Goal: Task Accomplishment & Management: Use online tool/utility

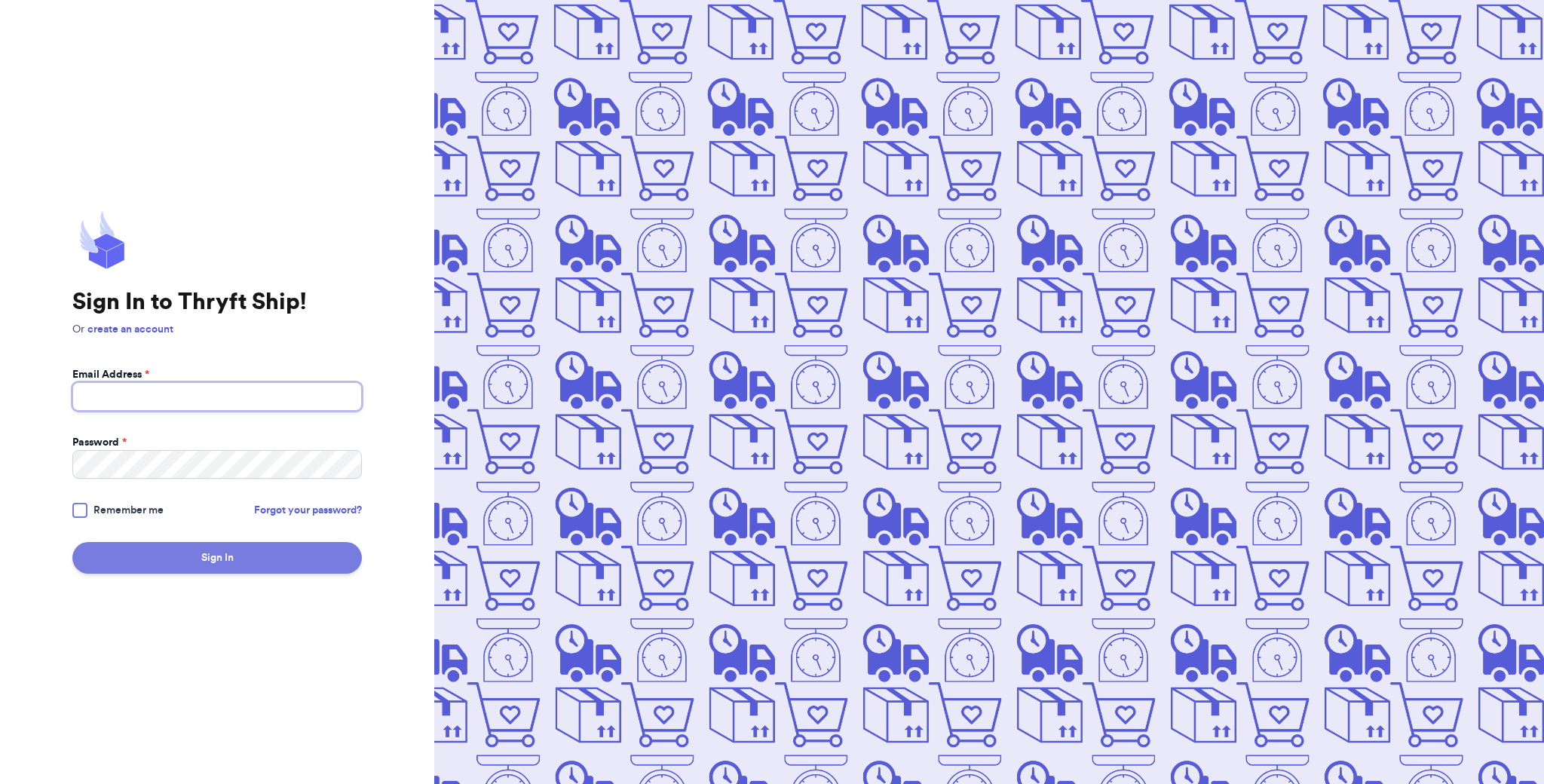
type input "[EMAIL_ADDRESS][DOMAIN_NAME]"
click at [225, 561] on button "Sign In" at bounding box center [217, 558] width 290 height 32
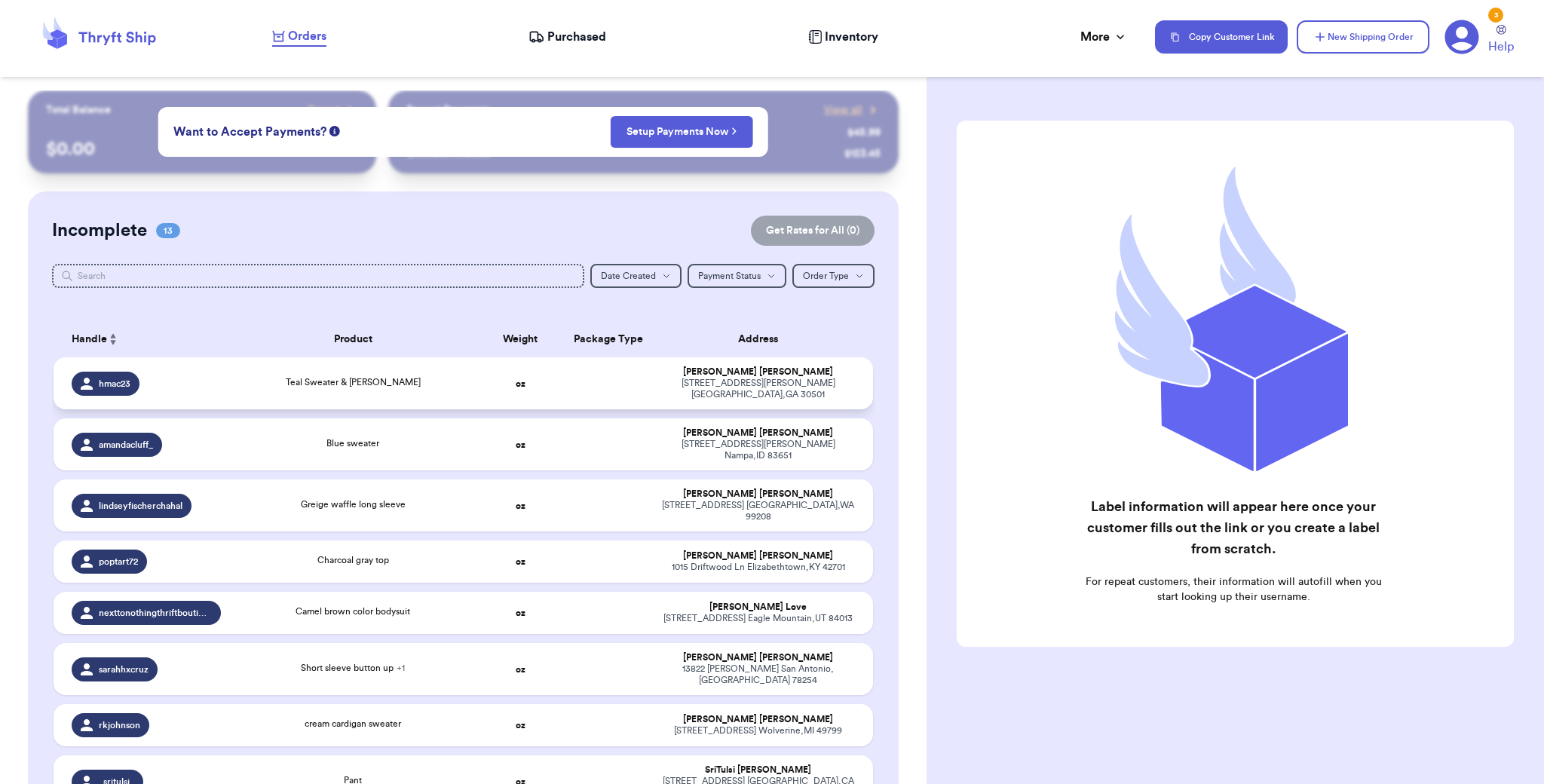
click at [437, 377] on div "Teal Sweater & [PERSON_NAME]" at bounding box center [354, 384] width 228 height 17
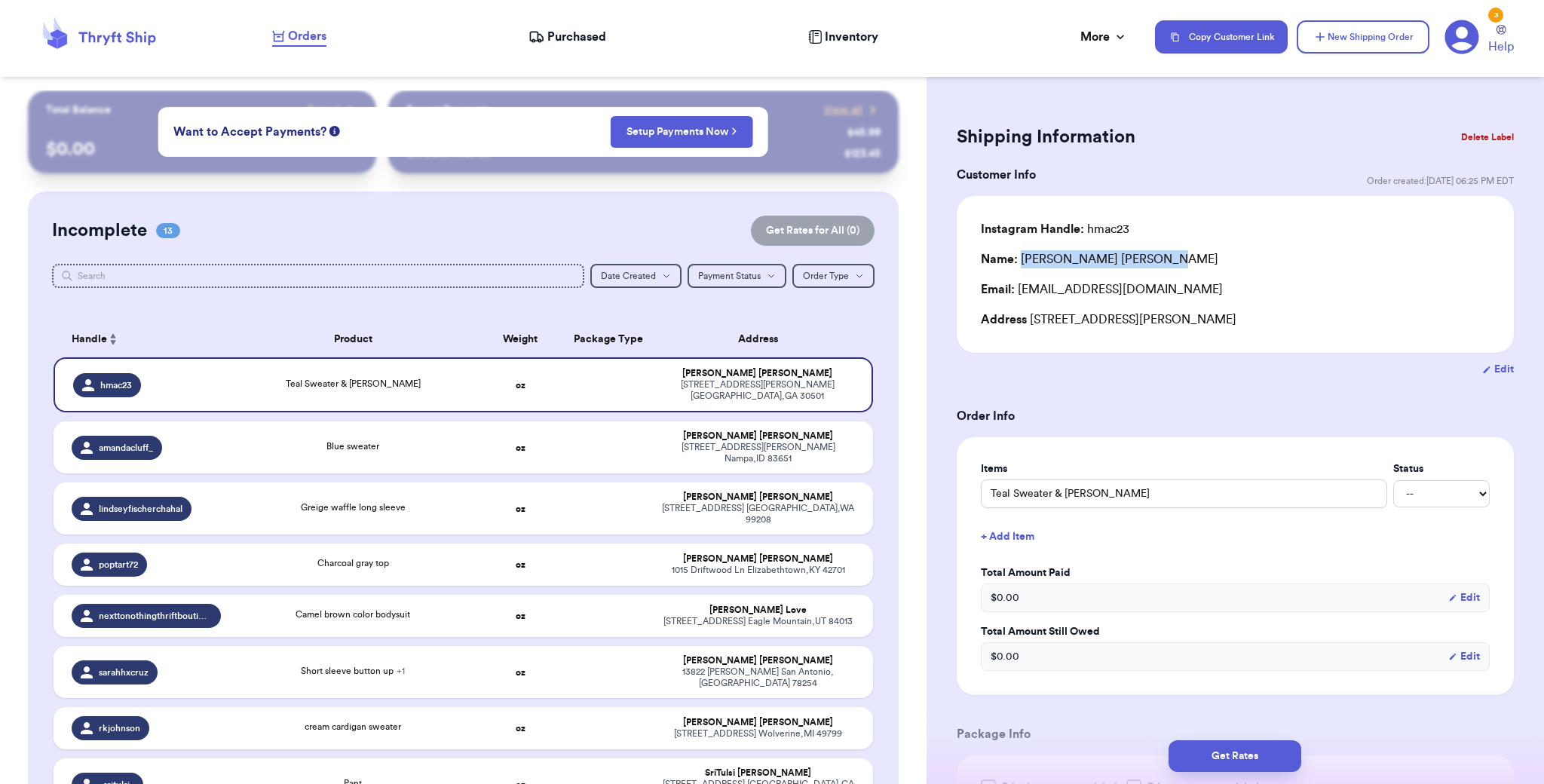
drag, startPoint x: 1023, startPoint y: 259, endPoint x: 1128, endPoint y: 260, distance: 105.0
click at [1128, 260] on div "Name: [PERSON_NAME]" at bounding box center [1235, 260] width 509 height 19
copy div "[PERSON_NAME]"
click at [549, 421] on td "oz" at bounding box center [521, 447] width 88 height 52
type input "Blue sweater"
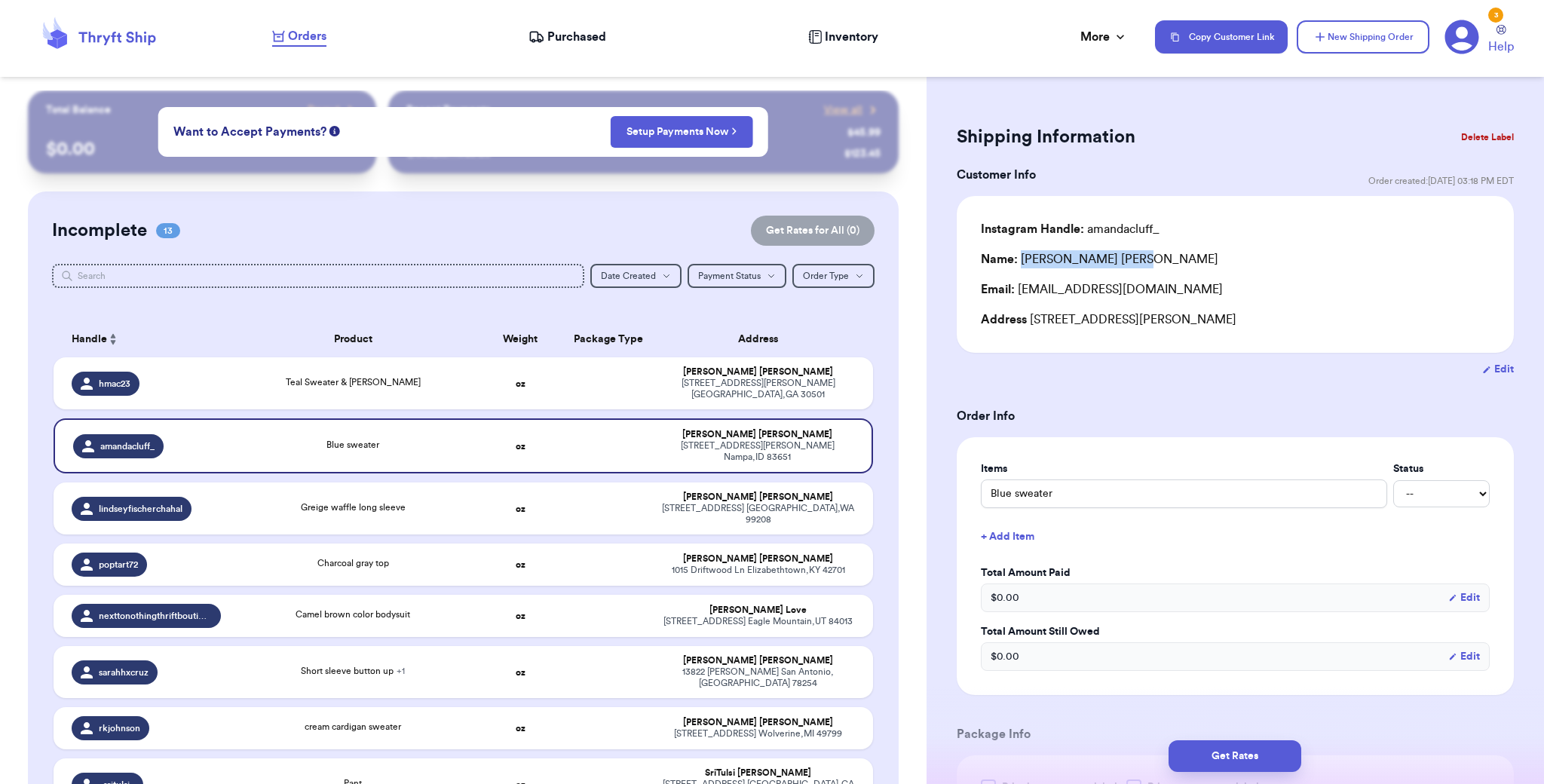
drag, startPoint x: 1021, startPoint y: 262, endPoint x: 1097, endPoint y: 262, distance: 76.0
click at [1103, 263] on div "Name: [PERSON_NAME]" at bounding box center [1235, 260] width 509 height 19
copy div "[PERSON_NAME]"
click at [684, 492] on div "[PERSON_NAME]" at bounding box center [758, 497] width 193 height 11
type input "Greige waffle long sleeve"
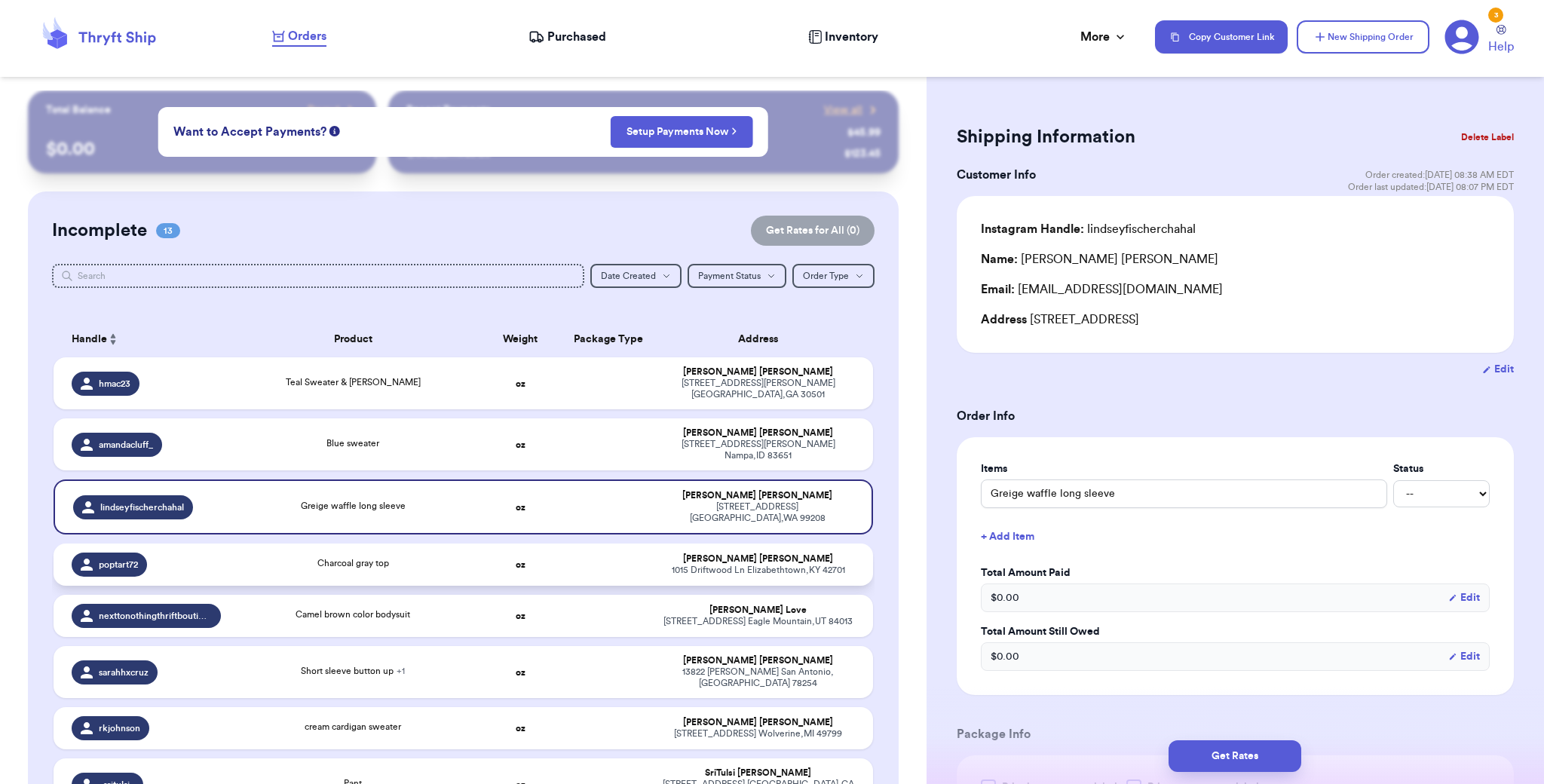
click at [653, 544] on td "[PERSON_NAME] 1015 Driftwood [GEOGRAPHIC_DATA]" at bounding box center [763, 565] width 220 height 43
type input "Charcoal gray top"
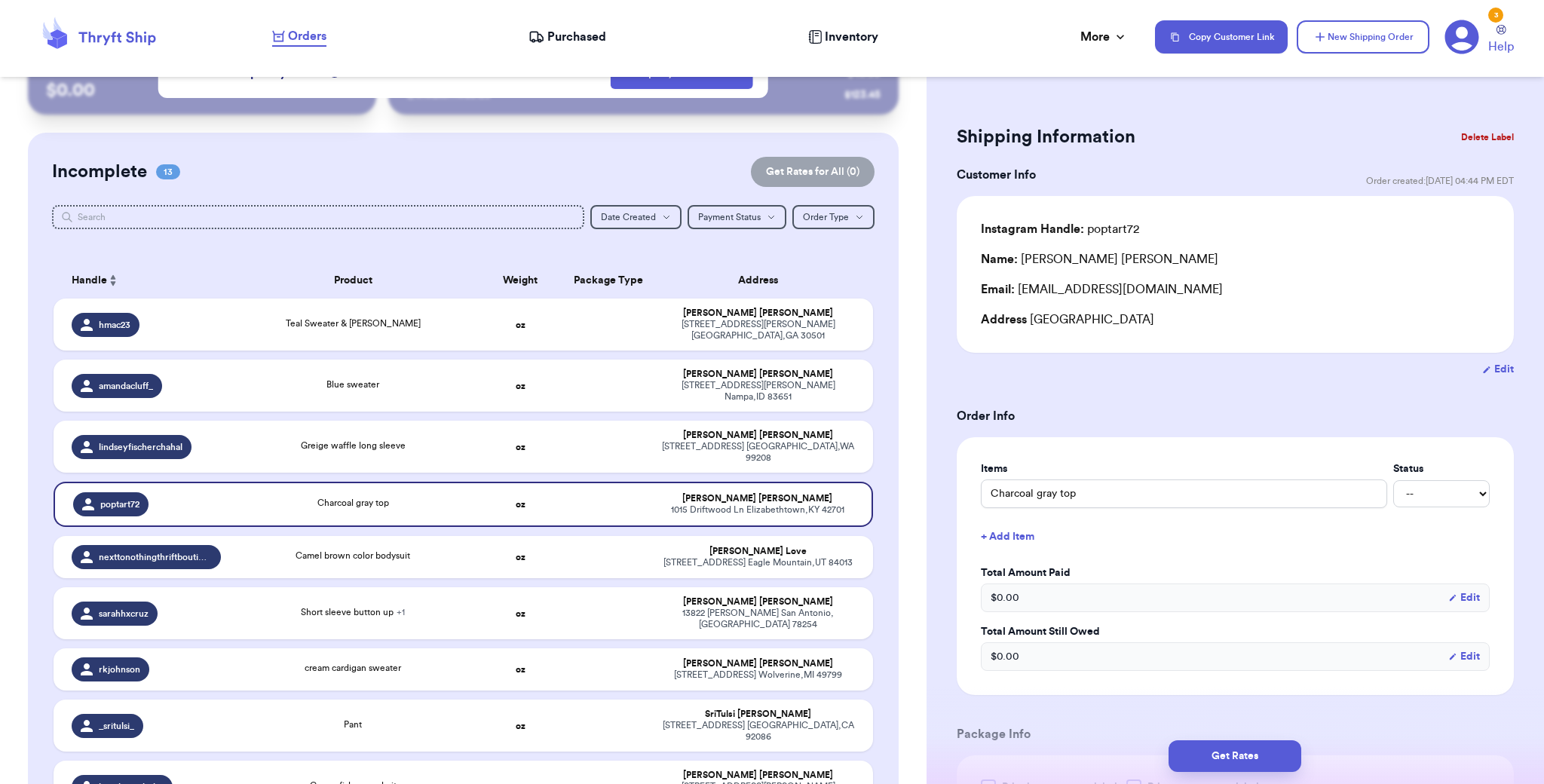
click at [1466, 133] on button "Delete Label" at bounding box center [1487, 137] width 65 height 33
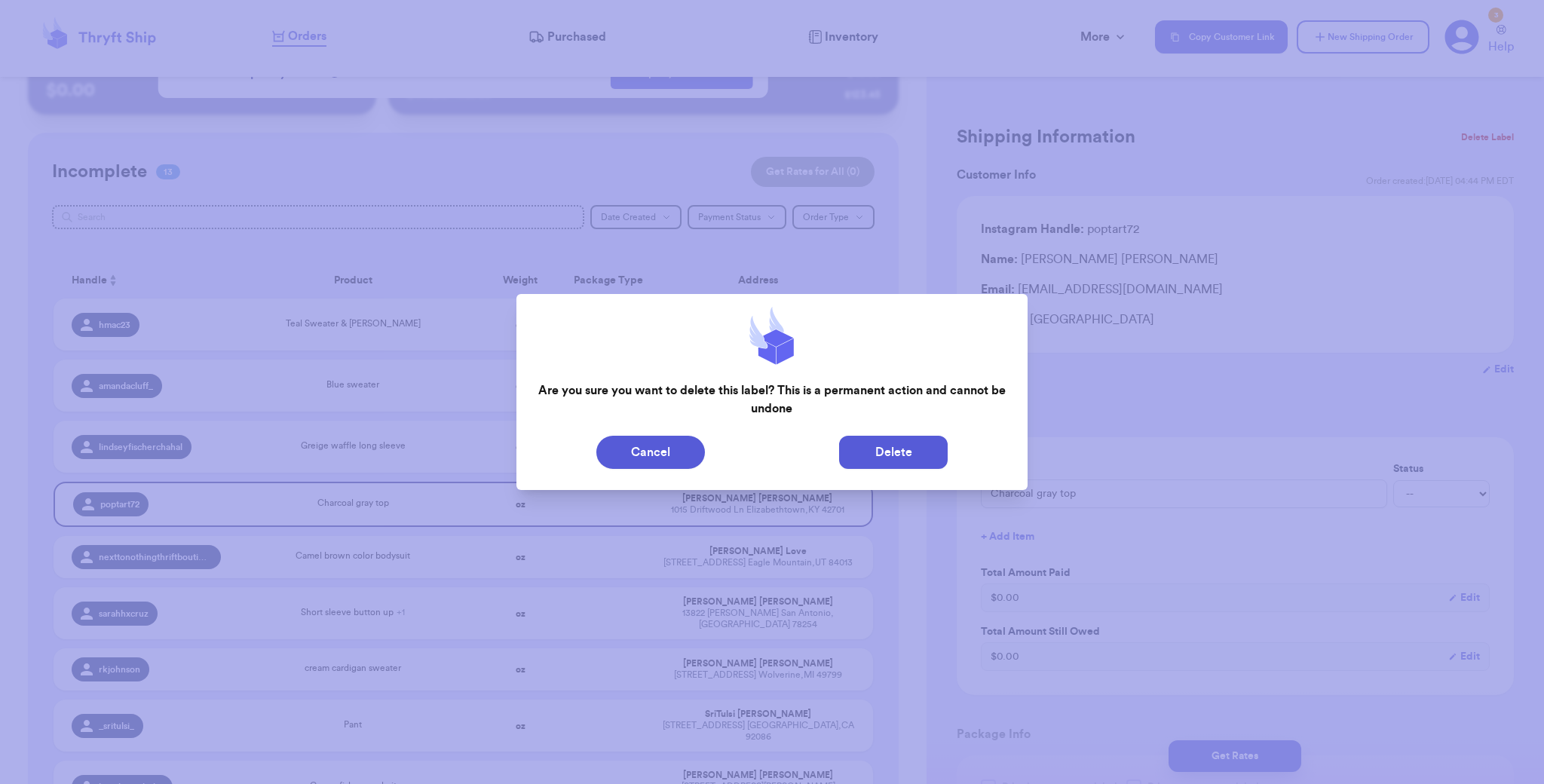
click at [856, 449] on button "Delete" at bounding box center [893, 453] width 109 height 33
type input "Teal Sweater & [PERSON_NAME]"
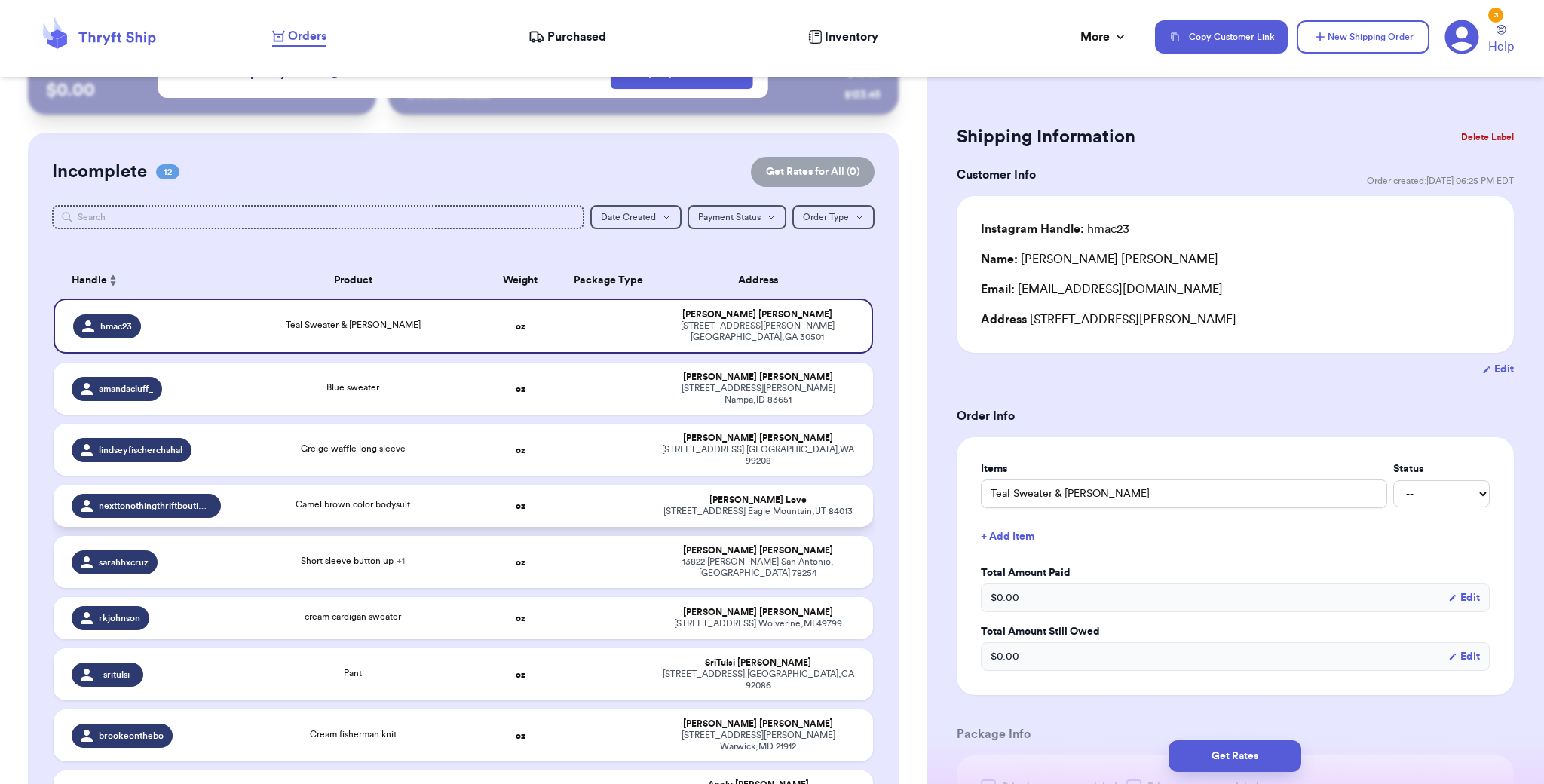
click at [565, 485] on td at bounding box center [609, 507] width 88 height 43
type input "Camel brown color bodysuit"
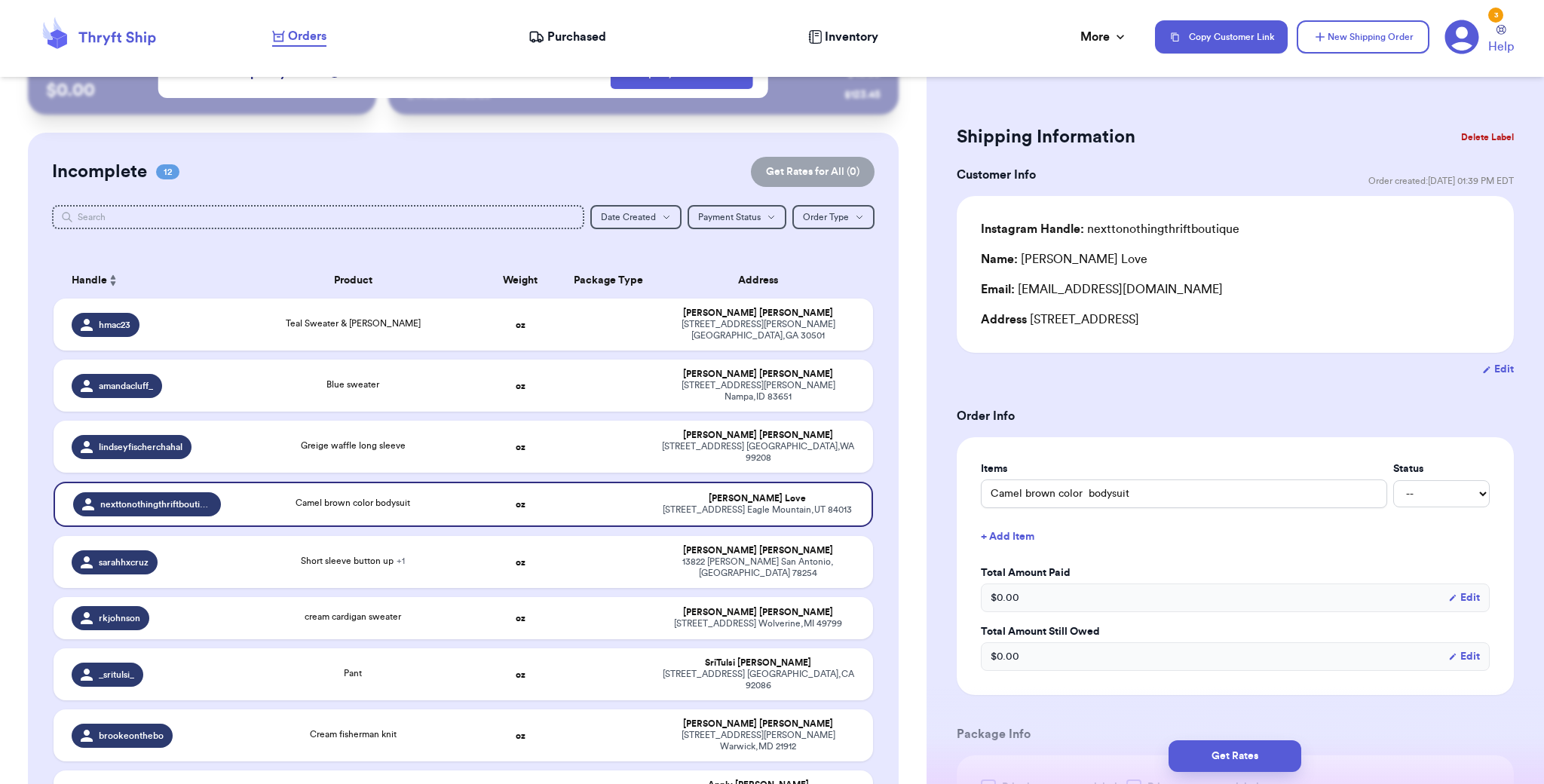
click at [1475, 142] on button "Delete Label" at bounding box center [1487, 137] width 65 height 33
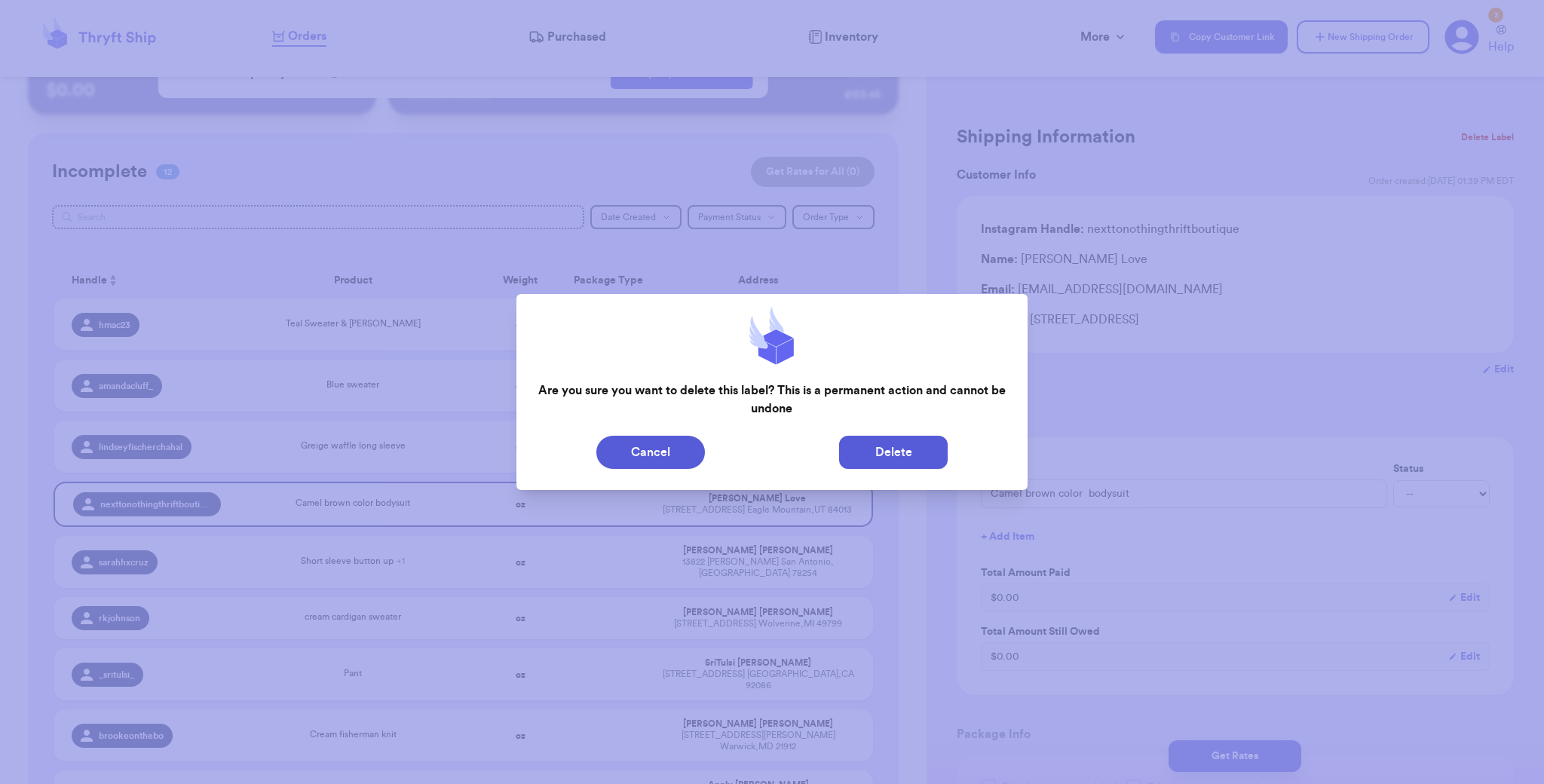
click at [907, 456] on button "Delete" at bounding box center [893, 453] width 109 height 33
type input "Teal Sweater & [PERSON_NAME]"
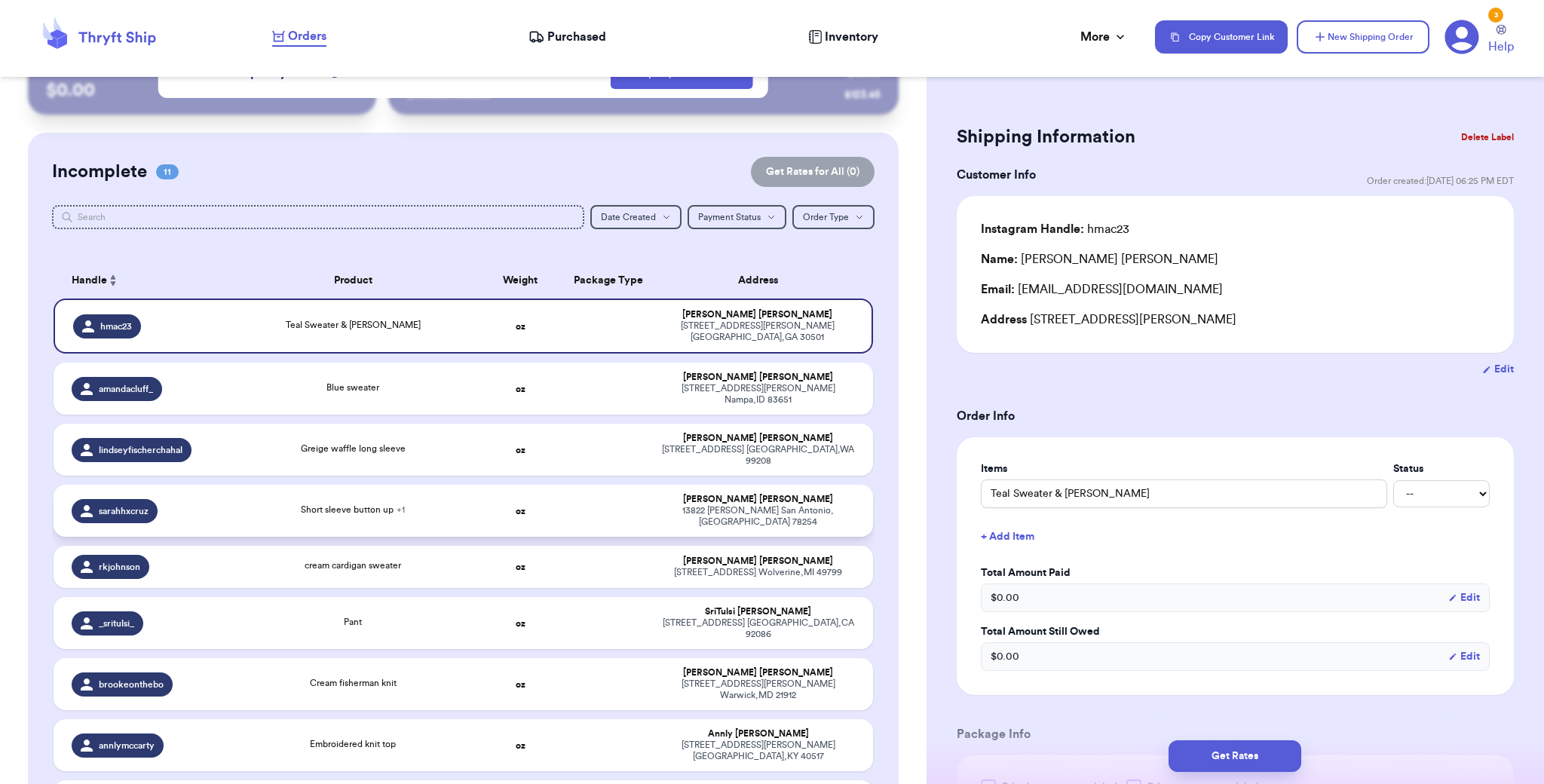
click at [613, 486] on td at bounding box center [609, 511] width 88 height 52
type input "Short sleeve button up"
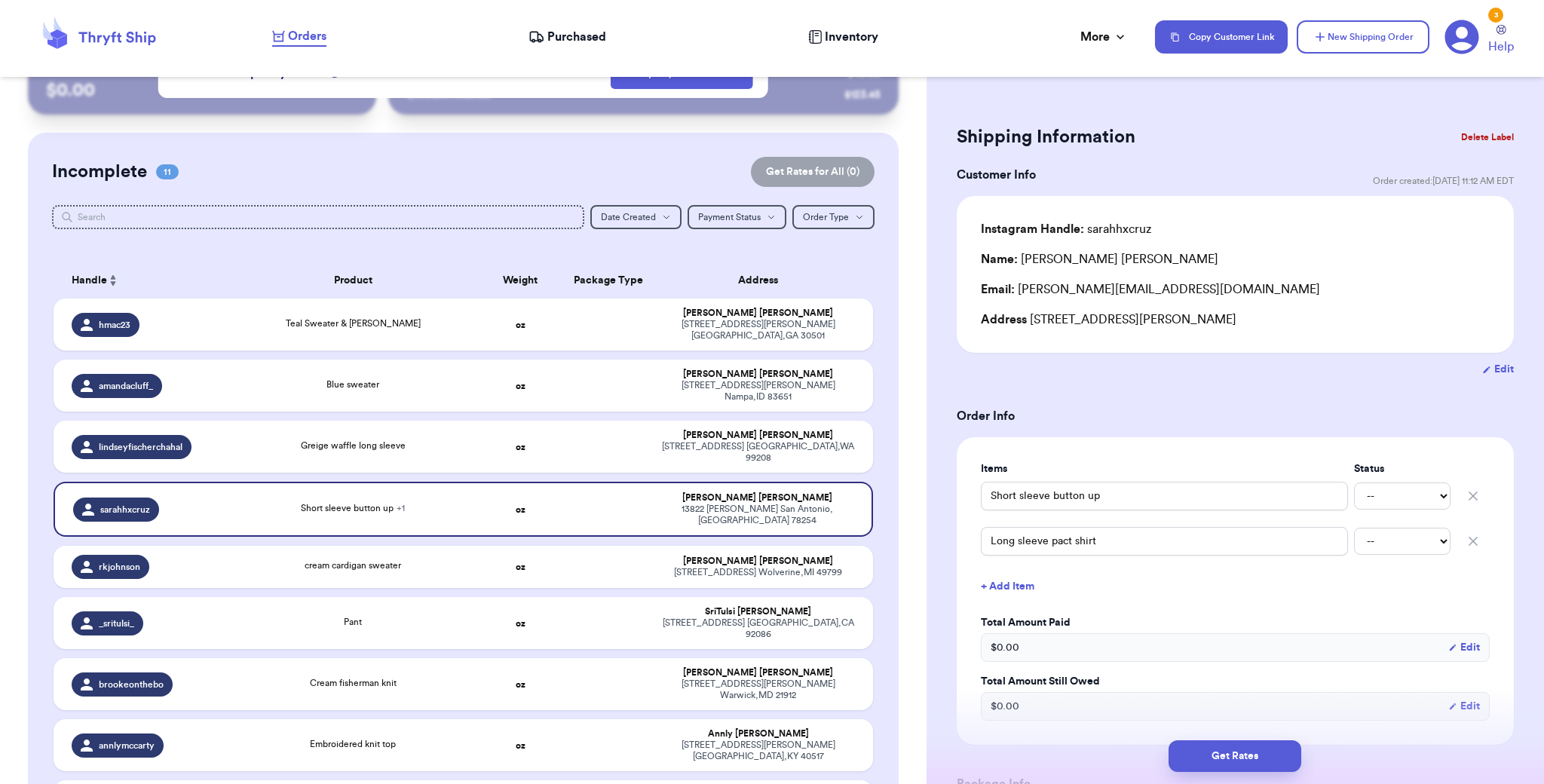
click at [1455, 135] on button "Delete Label" at bounding box center [1487, 137] width 65 height 33
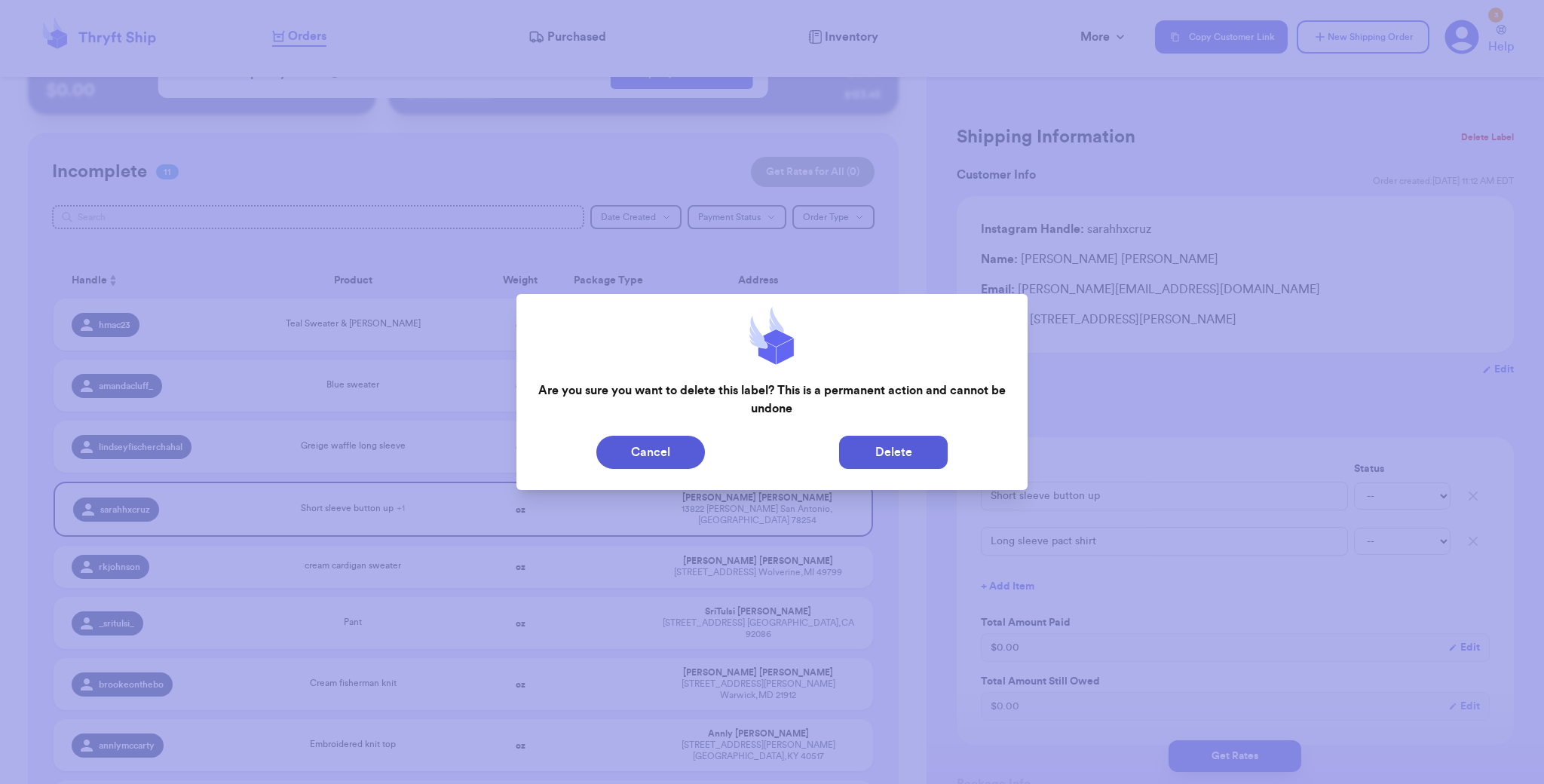
click at [912, 443] on button "Delete" at bounding box center [893, 453] width 109 height 33
type input "Teal Sweater & [PERSON_NAME]"
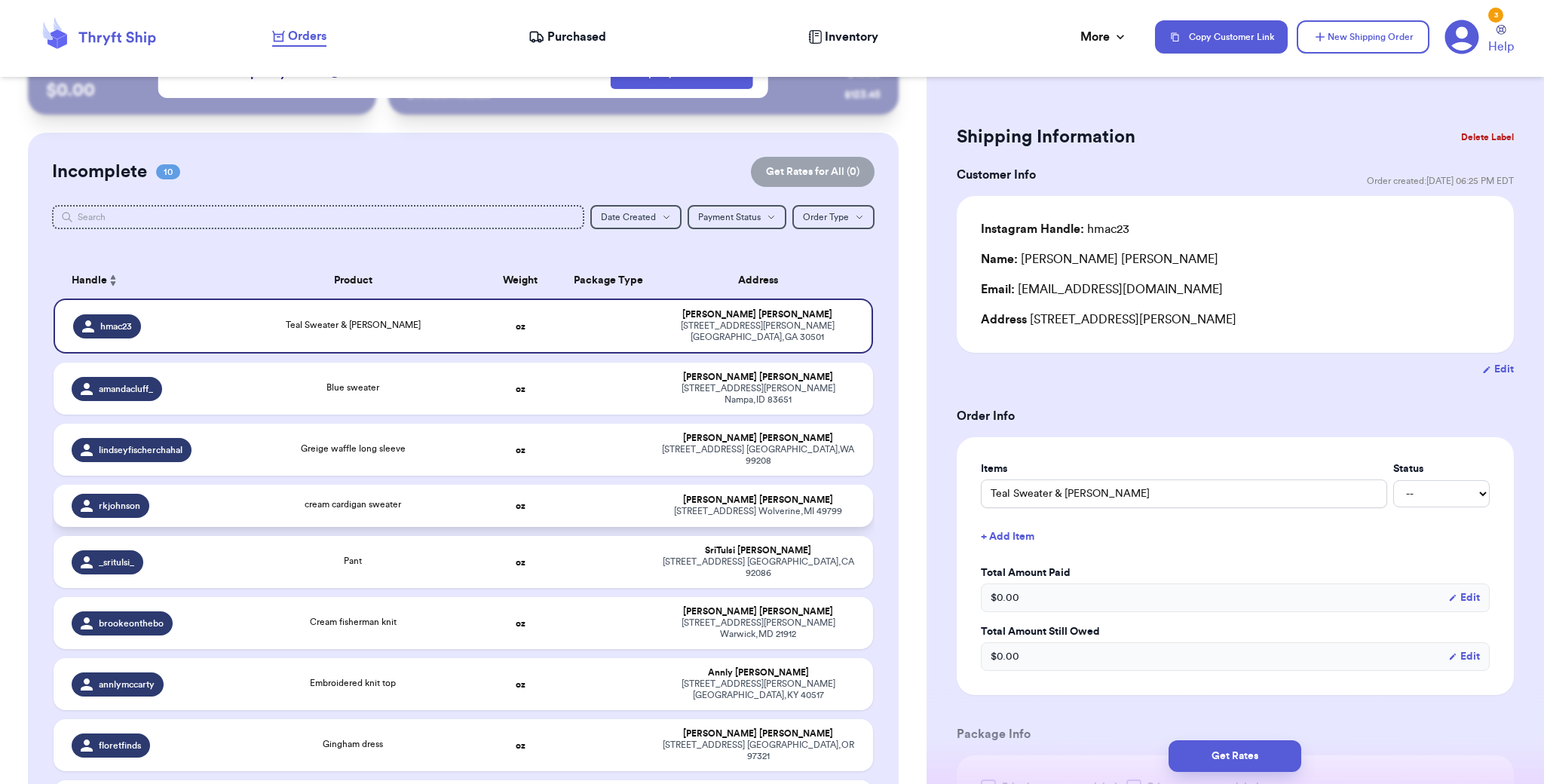
click at [662, 506] on div "[STREET_ADDRESS][PERSON_NAME]" at bounding box center [758, 511] width 193 height 11
type input "cream cardigan sweater"
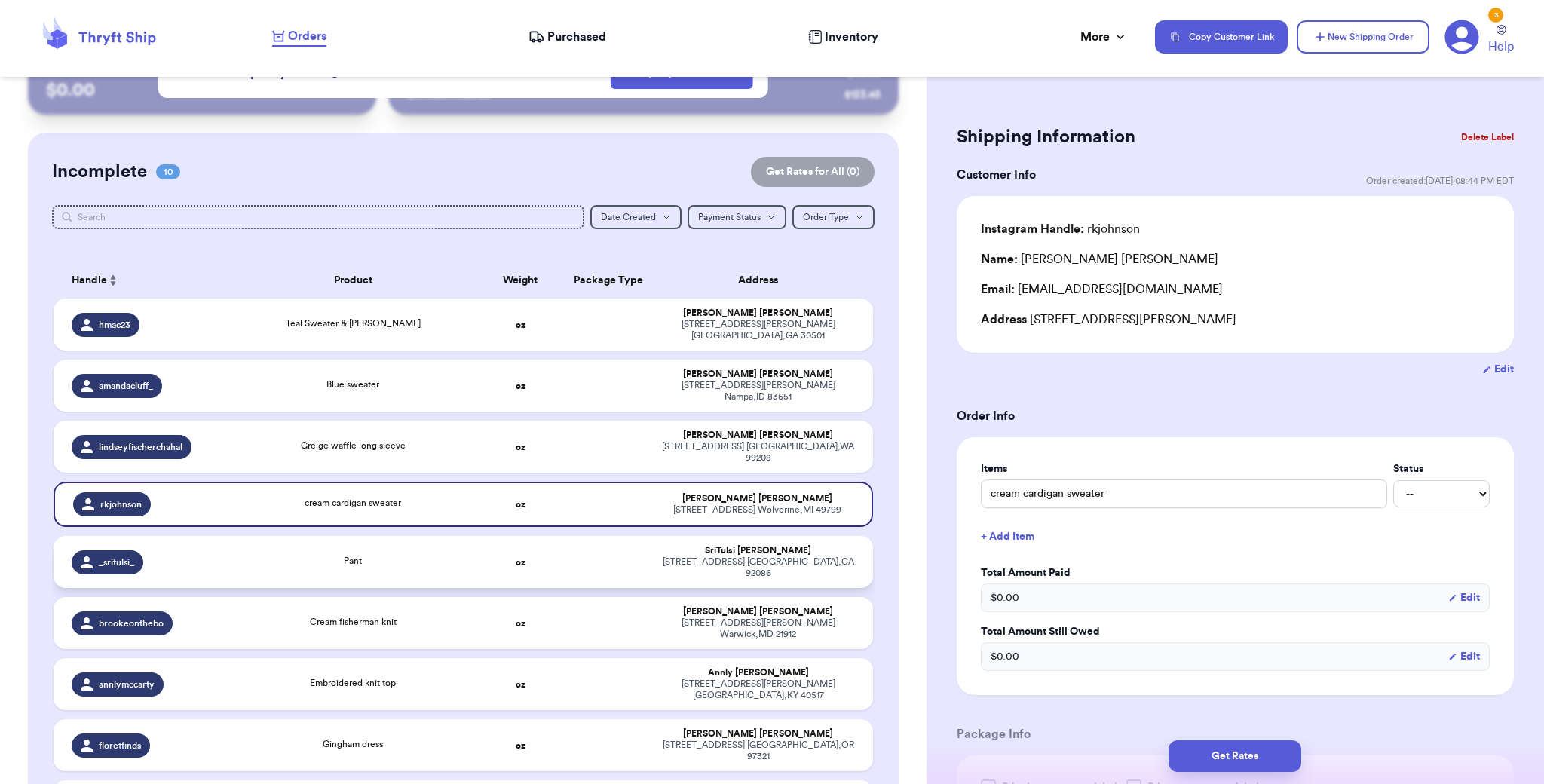
click at [624, 536] on td at bounding box center [609, 562] width 88 height 52
type input "Pant"
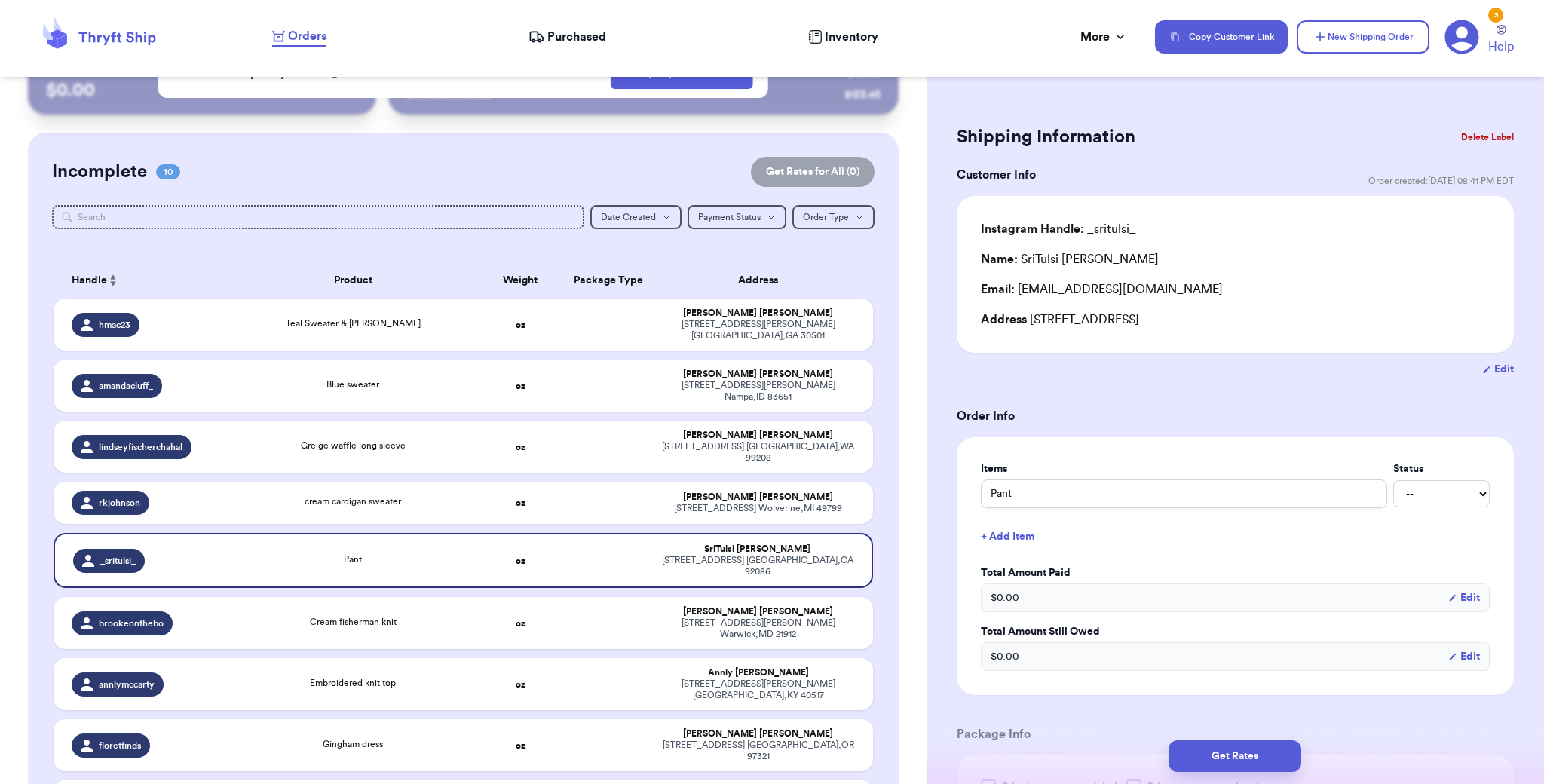
click at [1505, 127] on button "Delete Label" at bounding box center [1487, 137] width 65 height 33
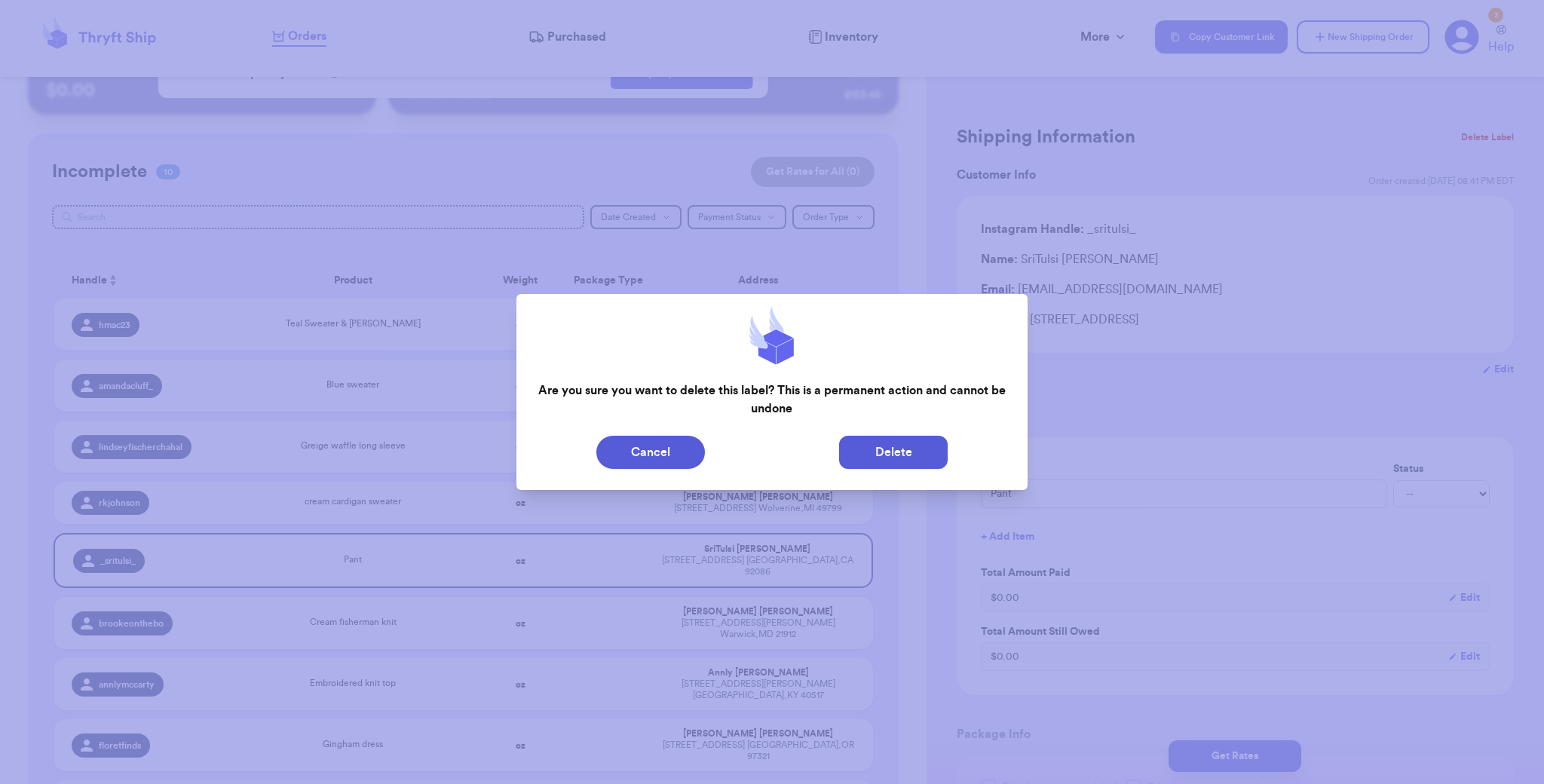
click at [912, 453] on button "Delete" at bounding box center [893, 453] width 109 height 33
type input "Teal Sweater & [PERSON_NAME]"
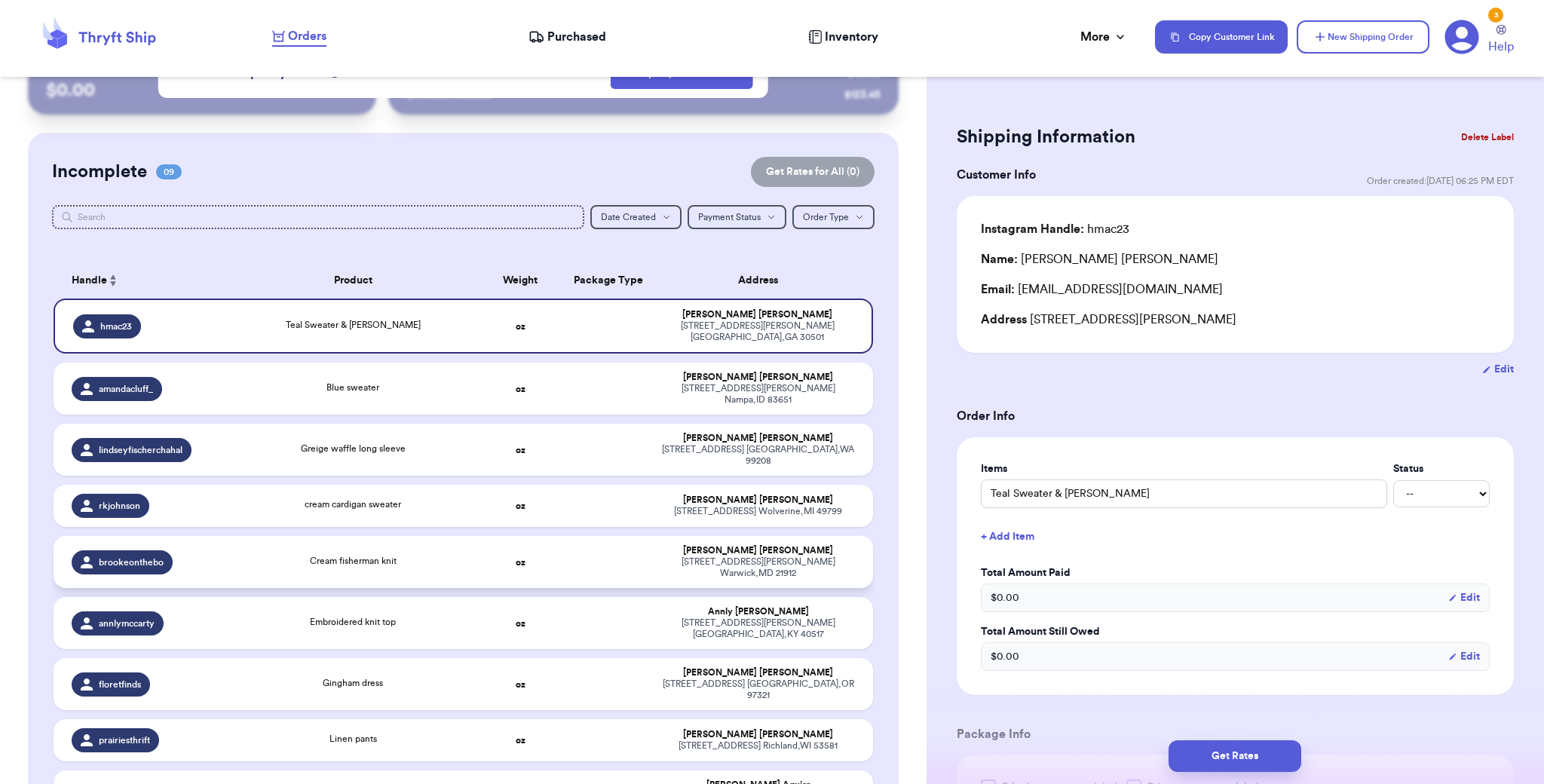
click at [728, 557] on div "[STREET_ADDRESS][PERSON_NAME][PERSON_NAME]" at bounding box center [758, 568] width 193 height 22
type input "Cream fisherman knit"
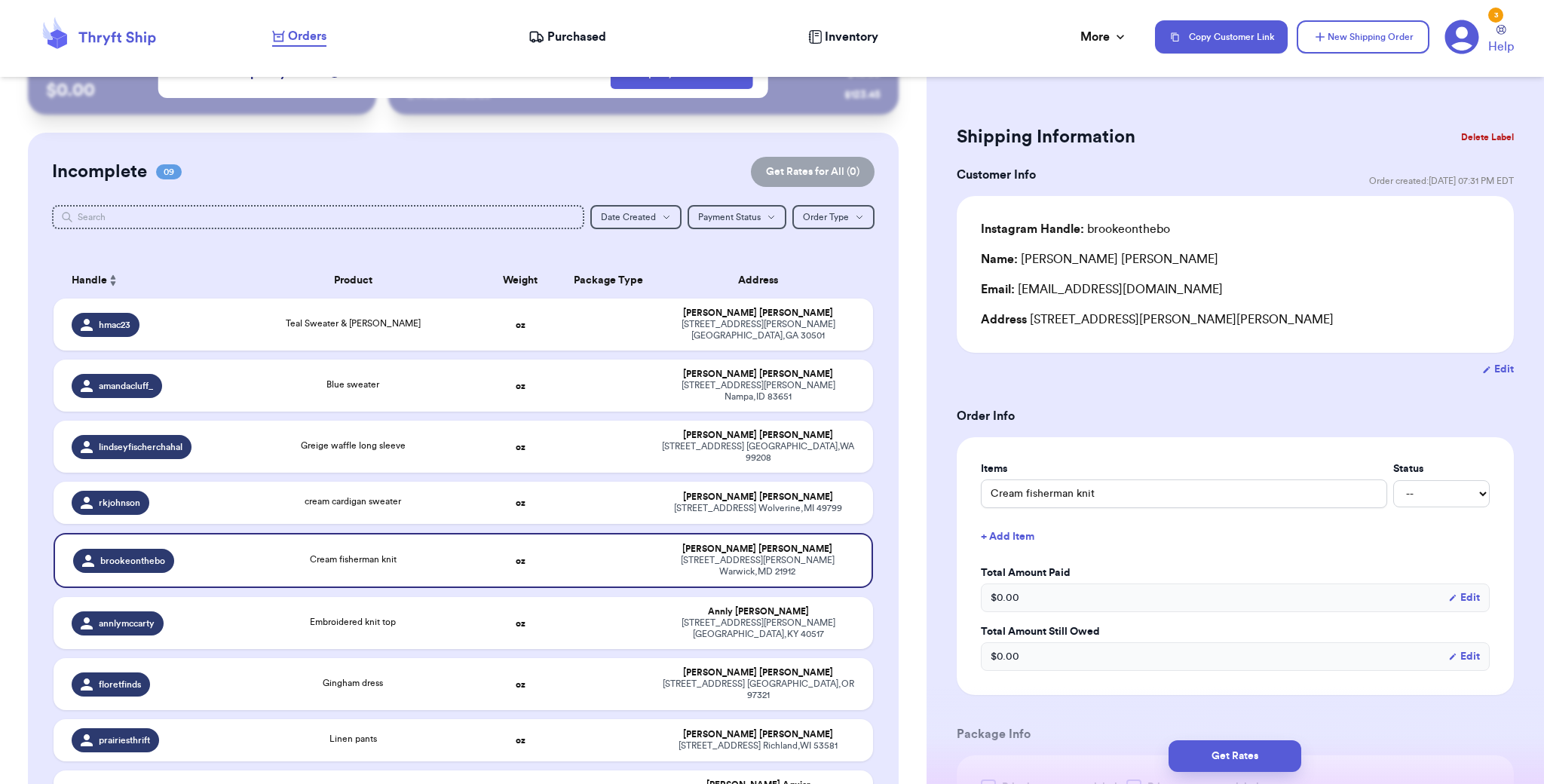
click at [1461, 135] on button "Delete Label" at bounding box center [1487, 137] width 65 height 33
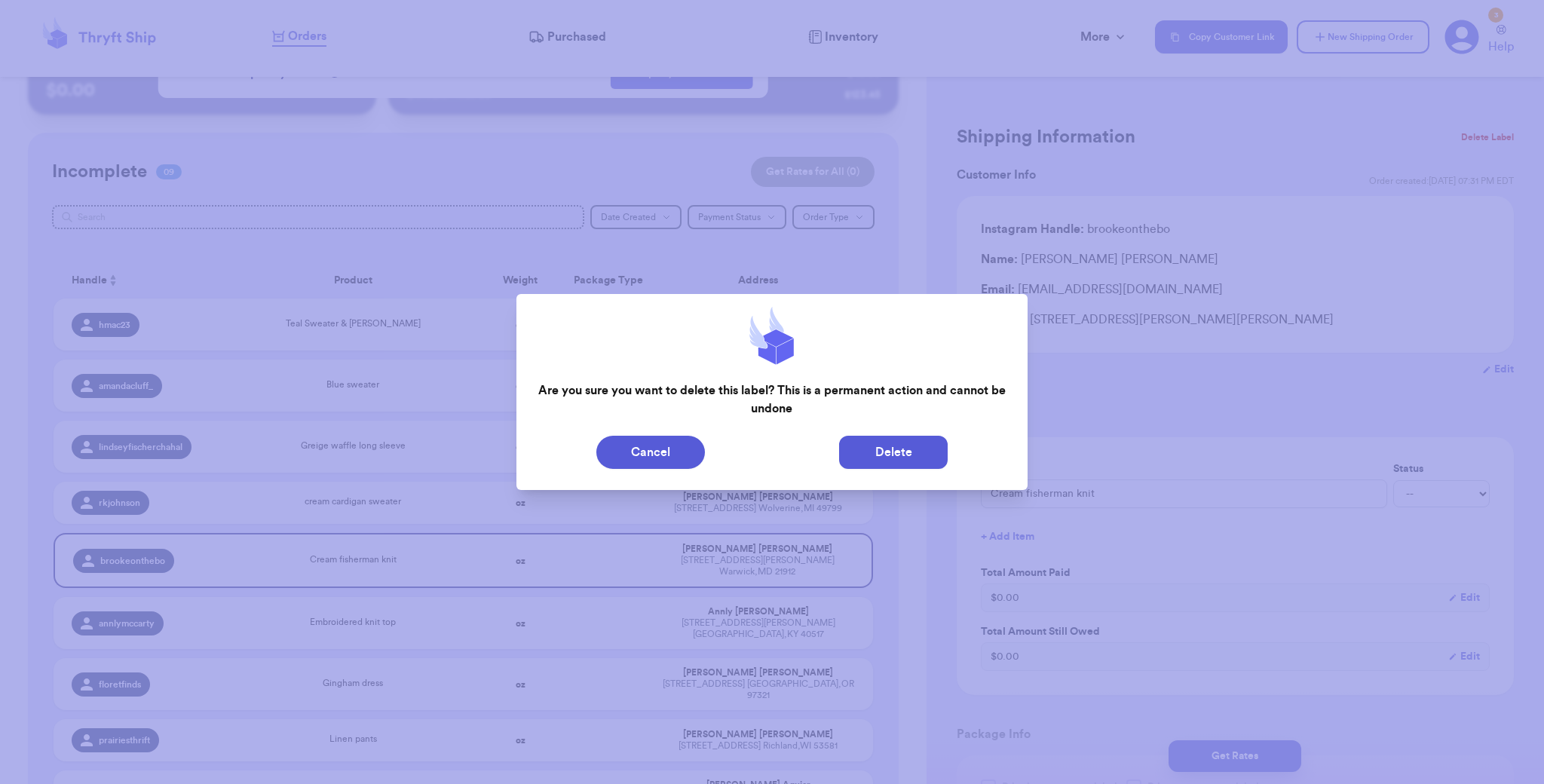
click at [914, 453] on button "Delete" at bounding box center [893, 453] width 109 height 33
type input "Teal Sweater & [PERSON_NAME]"
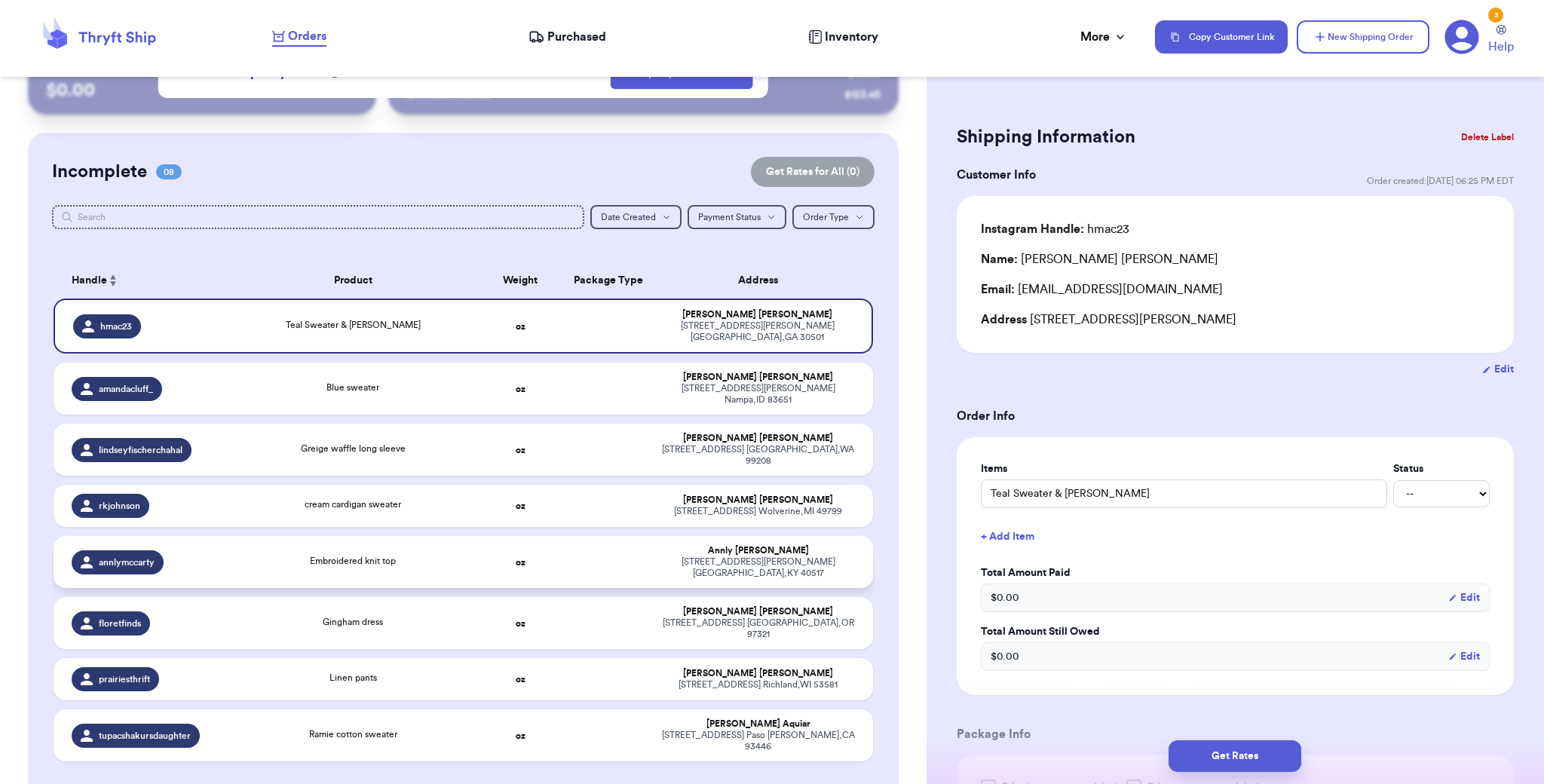
click at [753, 557] on div "[STREET_ADDRESS][PERSON_NAME]" at bounding box center [758, 568] width 193 height 22
type input "Embroidered knit top"
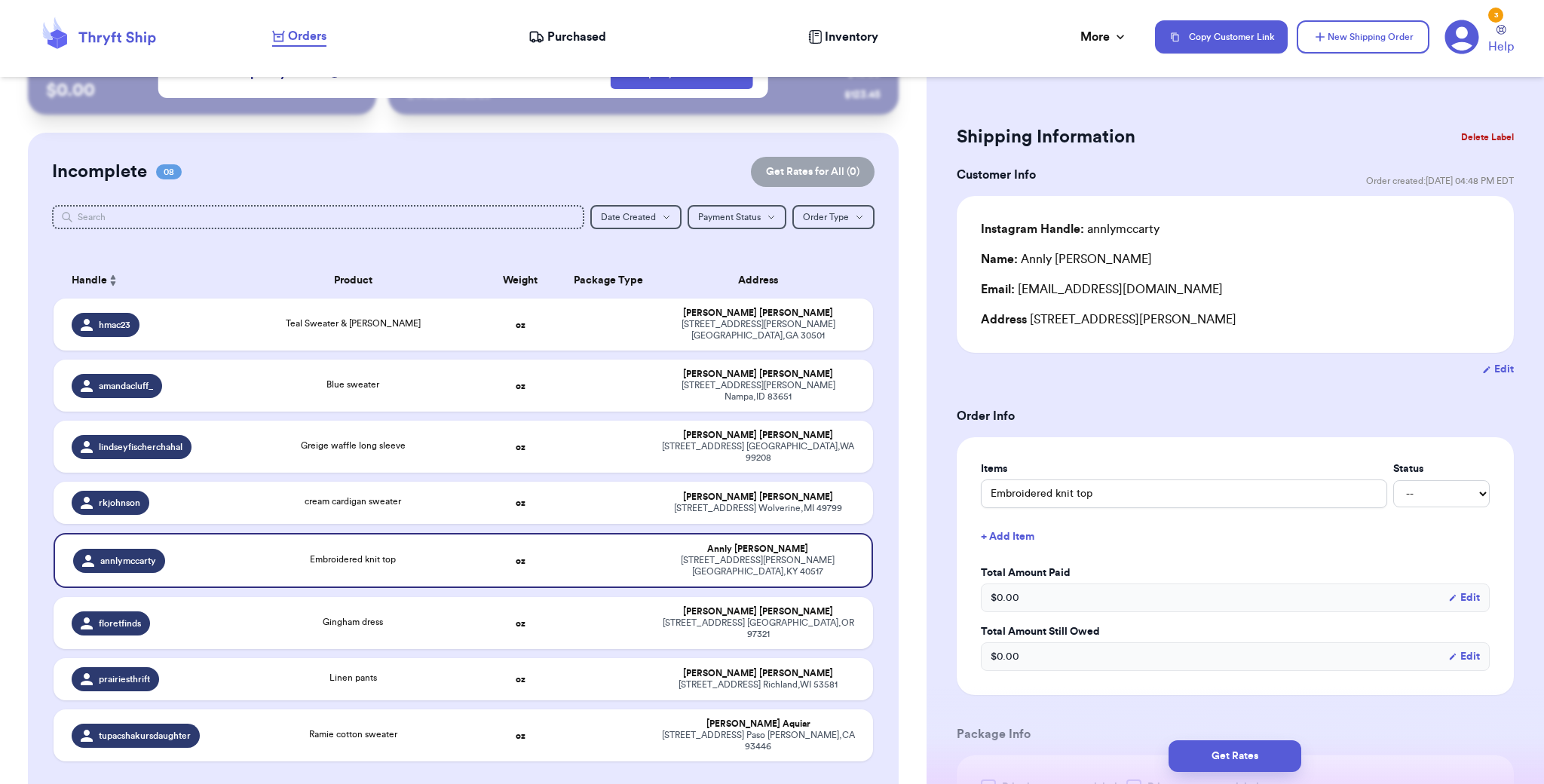
click at [1481, 137] on button "Delete Label" at bounding box center [1487, 137] width 65 height 33
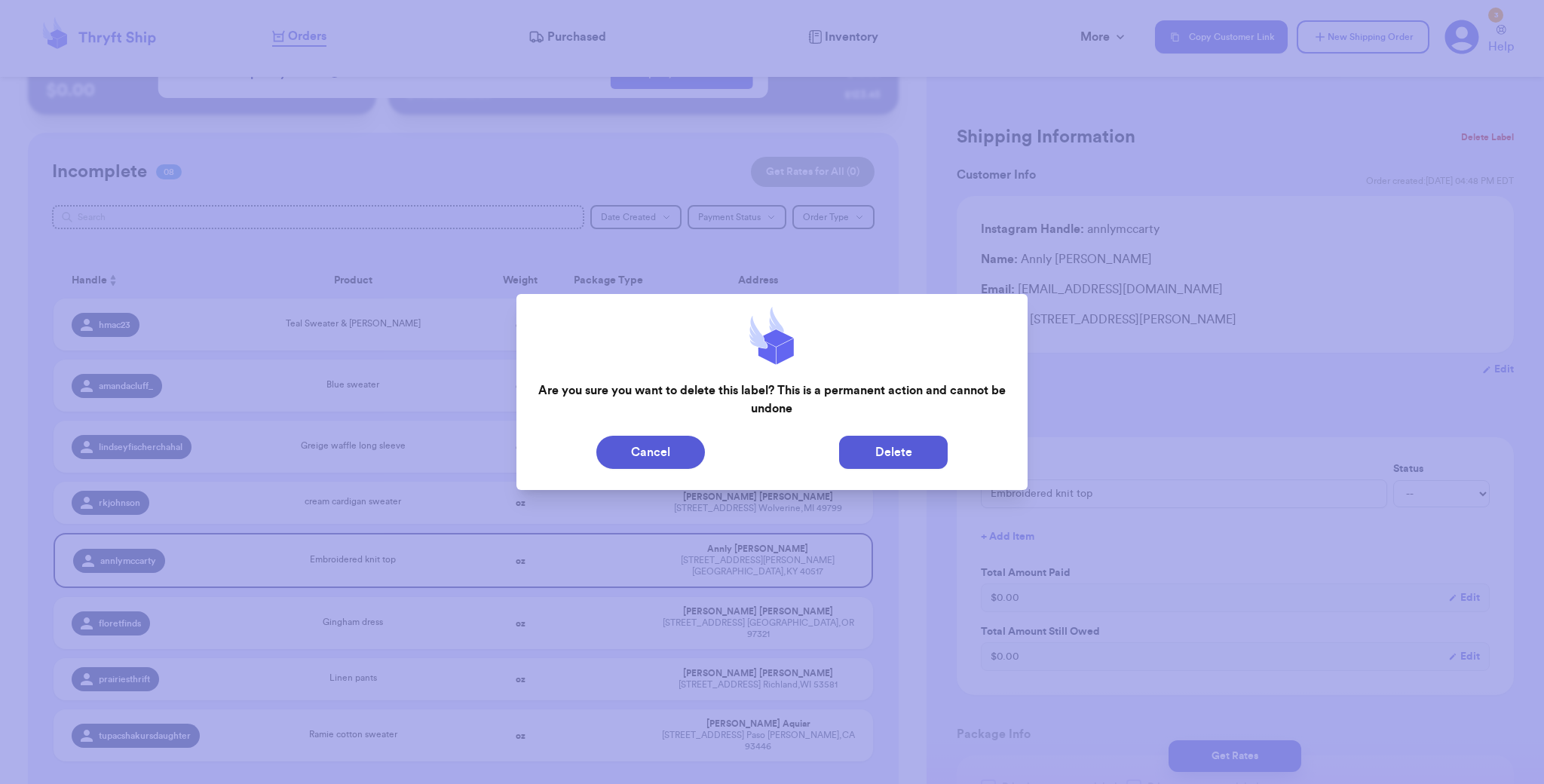
click at [913, 452] on button "Delete" at bounding box center [893, 453] width 109 height 33
type input "Teal Sweater & [PERSON_NAME]"
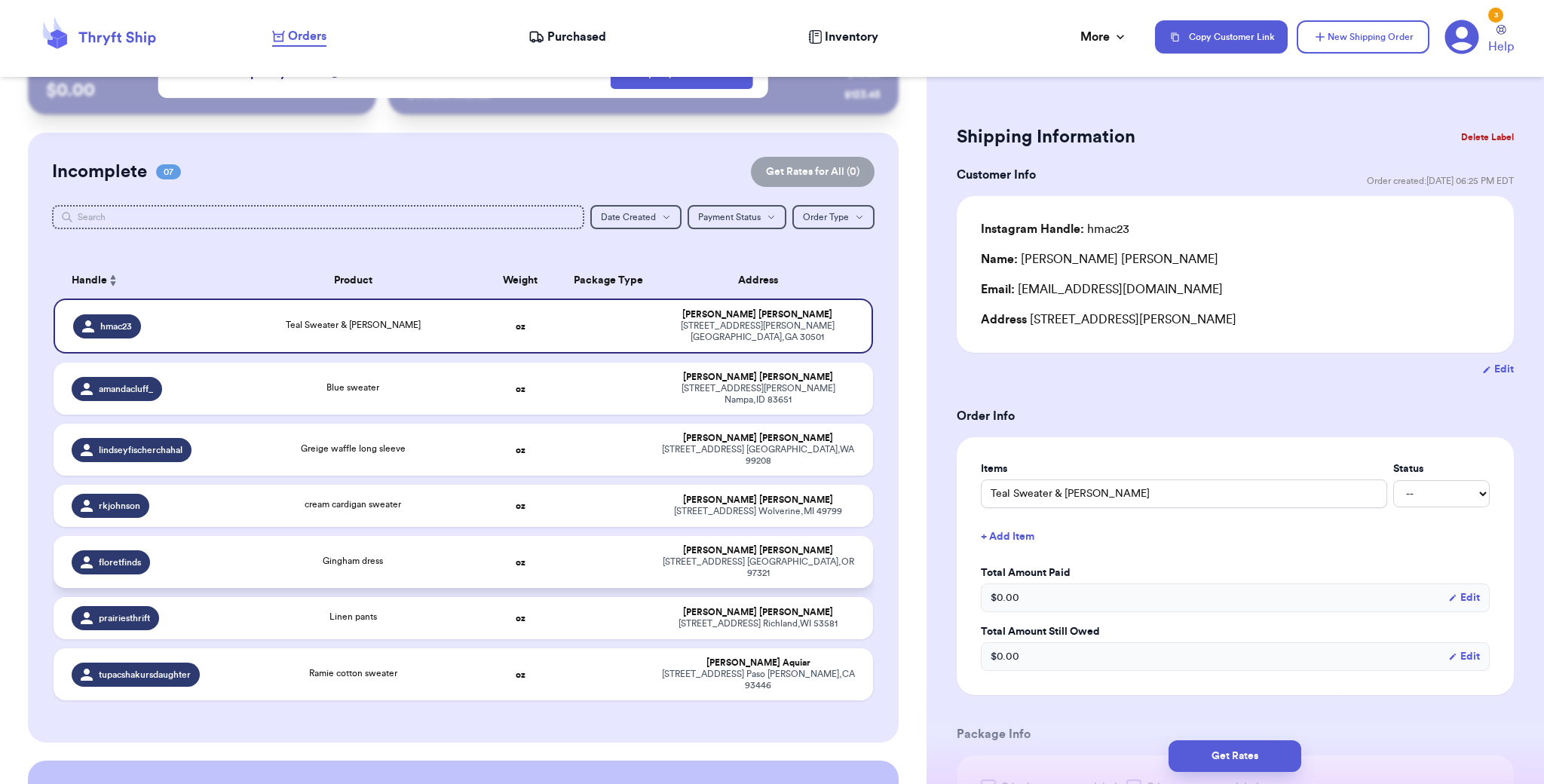
click at [763, 557] on div "[STREET_ADDRESS]" at bounding box center [758, 568] width 193 height 22
type input "Gingham dress"
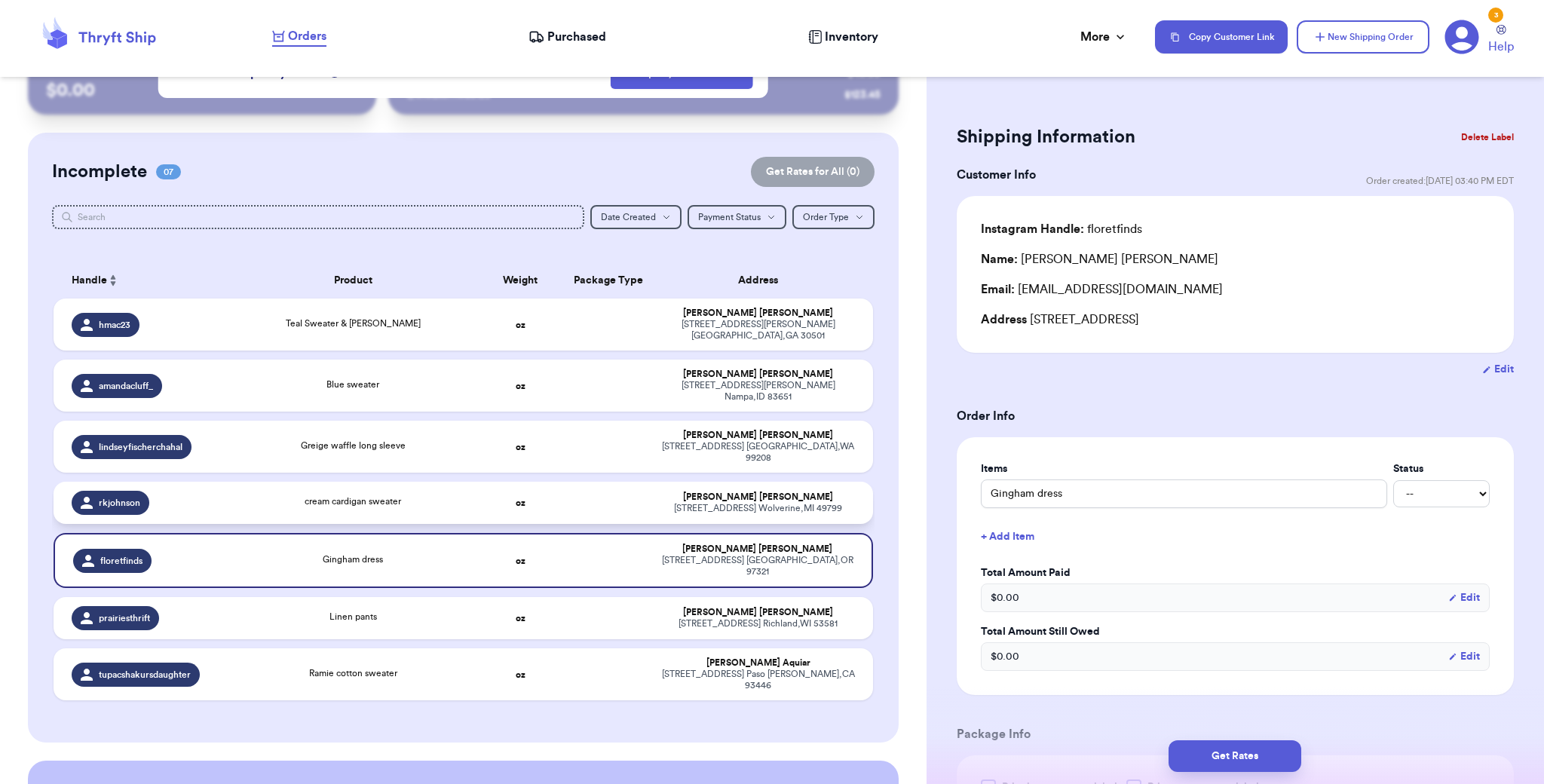
click at [700, 503] on div "[STREET_ADDRESS][PERSON_NAME]" at bounding box center [758, 508] width 193 height 11
type input "cream cardigan sweater"
click at [700, 503] on div "[STREET_ADDRESS][PERSON_NAME]" at bounding box center [758, 508] width 193 height 11
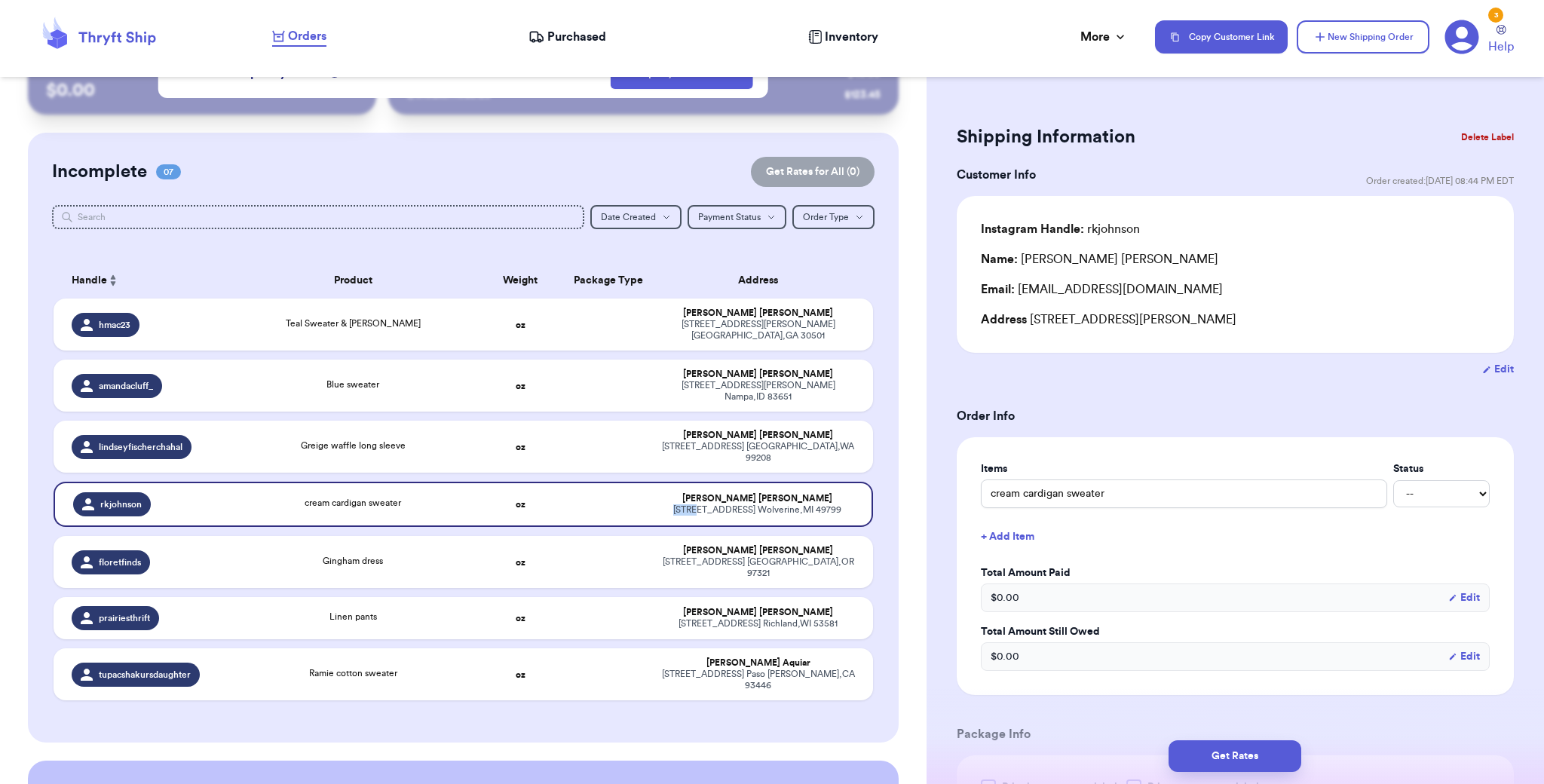
click at [1486, 139] on button "Delete Label" at bounding box center [1487, 137] width 65 height 33
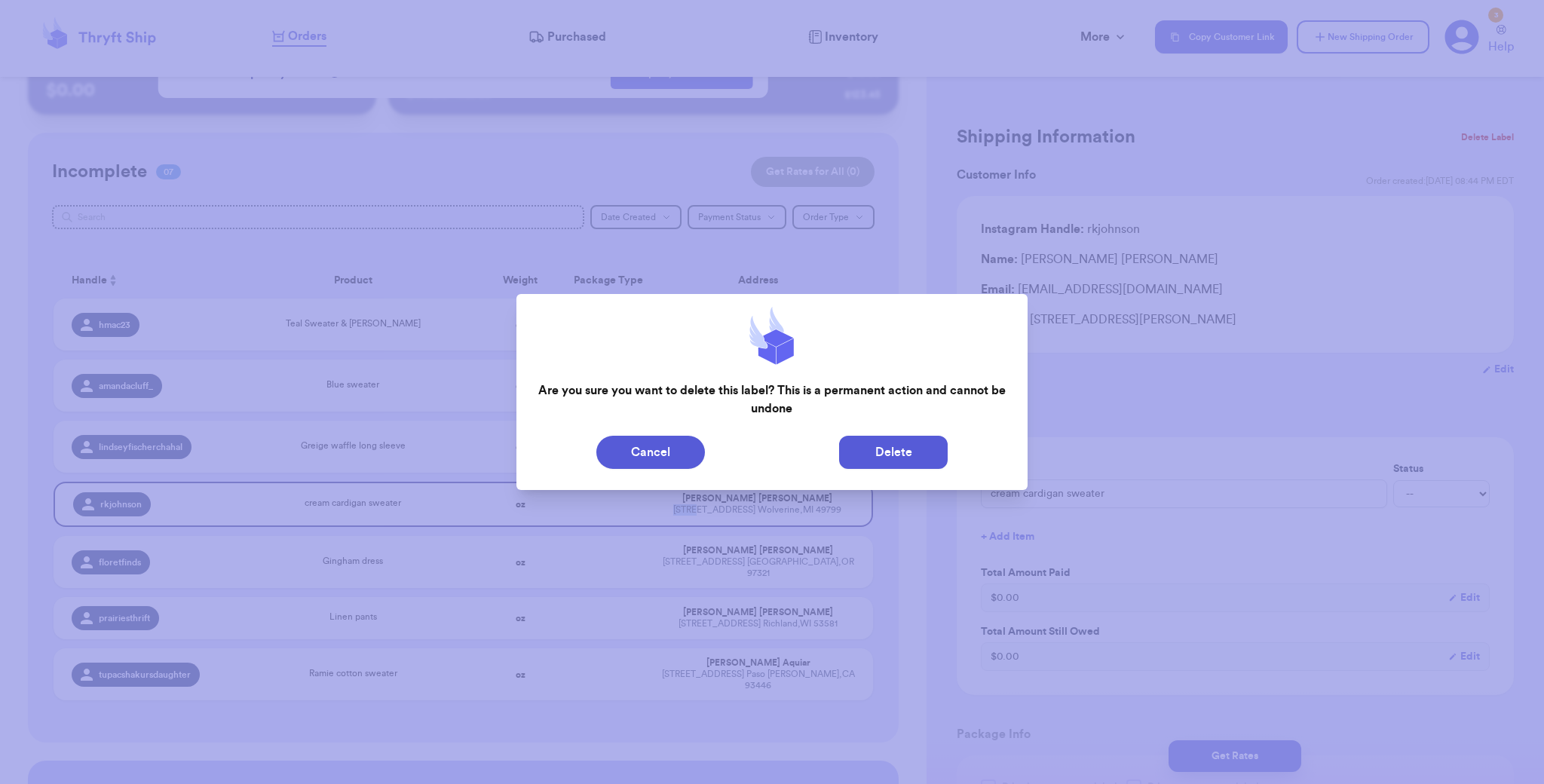
click at [920, 453] on button "Delete" at bounding box center [893, 453] width 109 height 33
type input "Teal Sweater & [PERSON_NAME]"
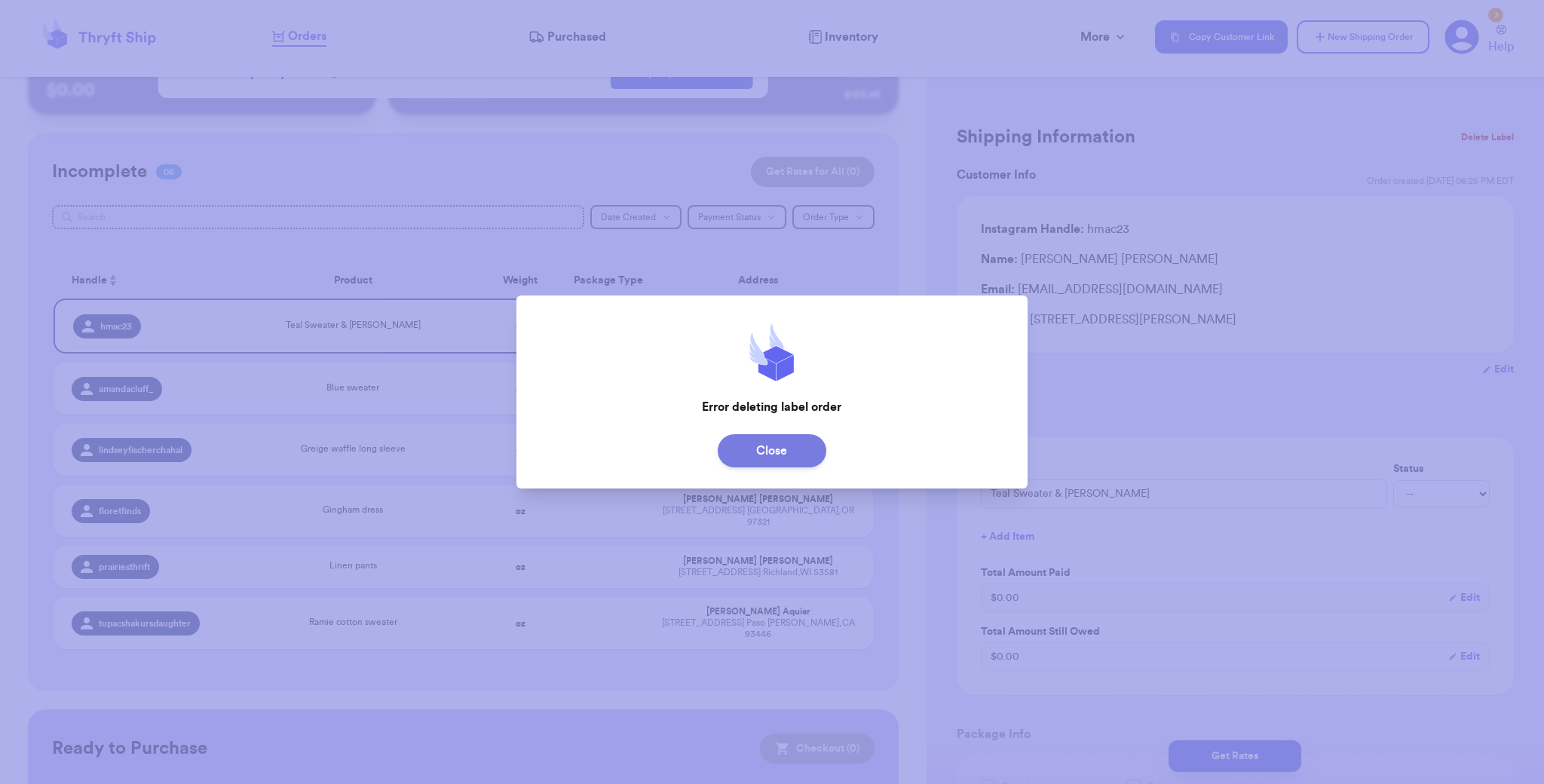
click at [798, 456] on button "Close" at bounding box center [772, 451] width 109 height 33
click at [798, 485] on td "[PERSON_NAME] [STREET_ADDRESS]" at bounding box center [763, 511] width 220 height 52
type input "Gingham dress"
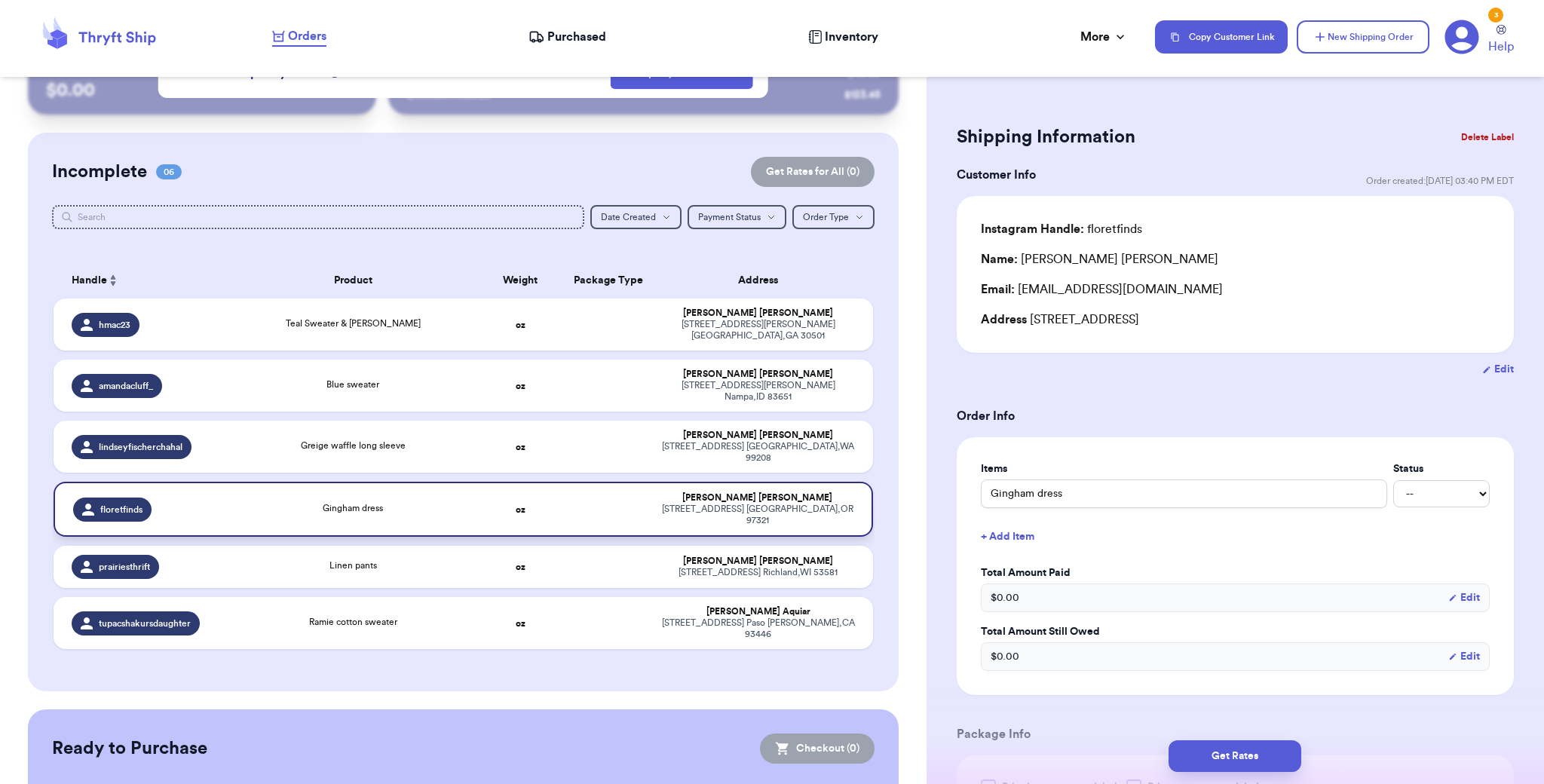
click at [606, 482] on td at bounding box center [609, 508] width 88 height 55
click at [601, 546] on td at bounding box center [609, 567] width 88 height 43
type input "Linen pants"
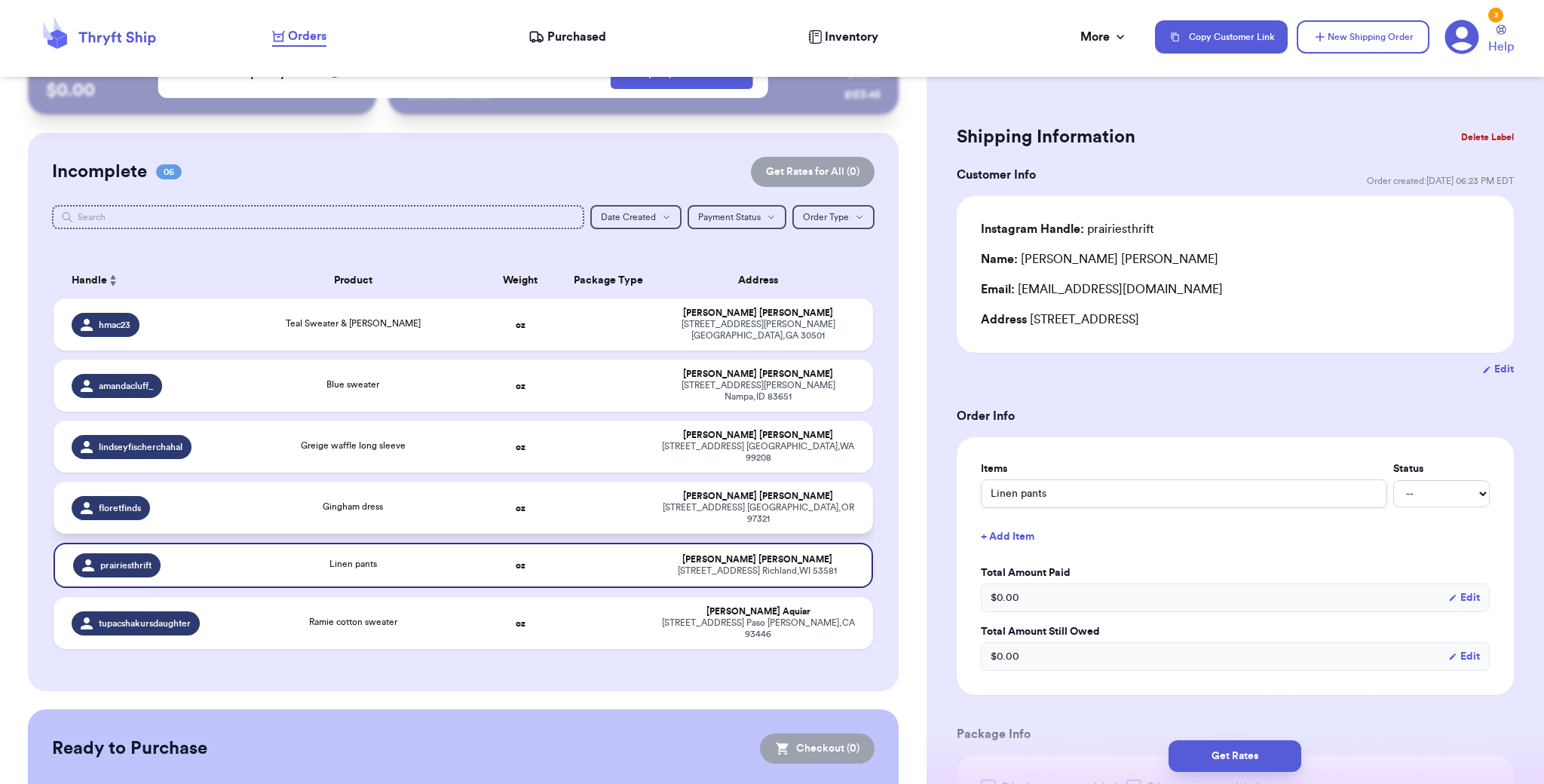
click at [638, 482] on td at bounding box center [609, 508] width 88 height 52
type input "Gingham dress"
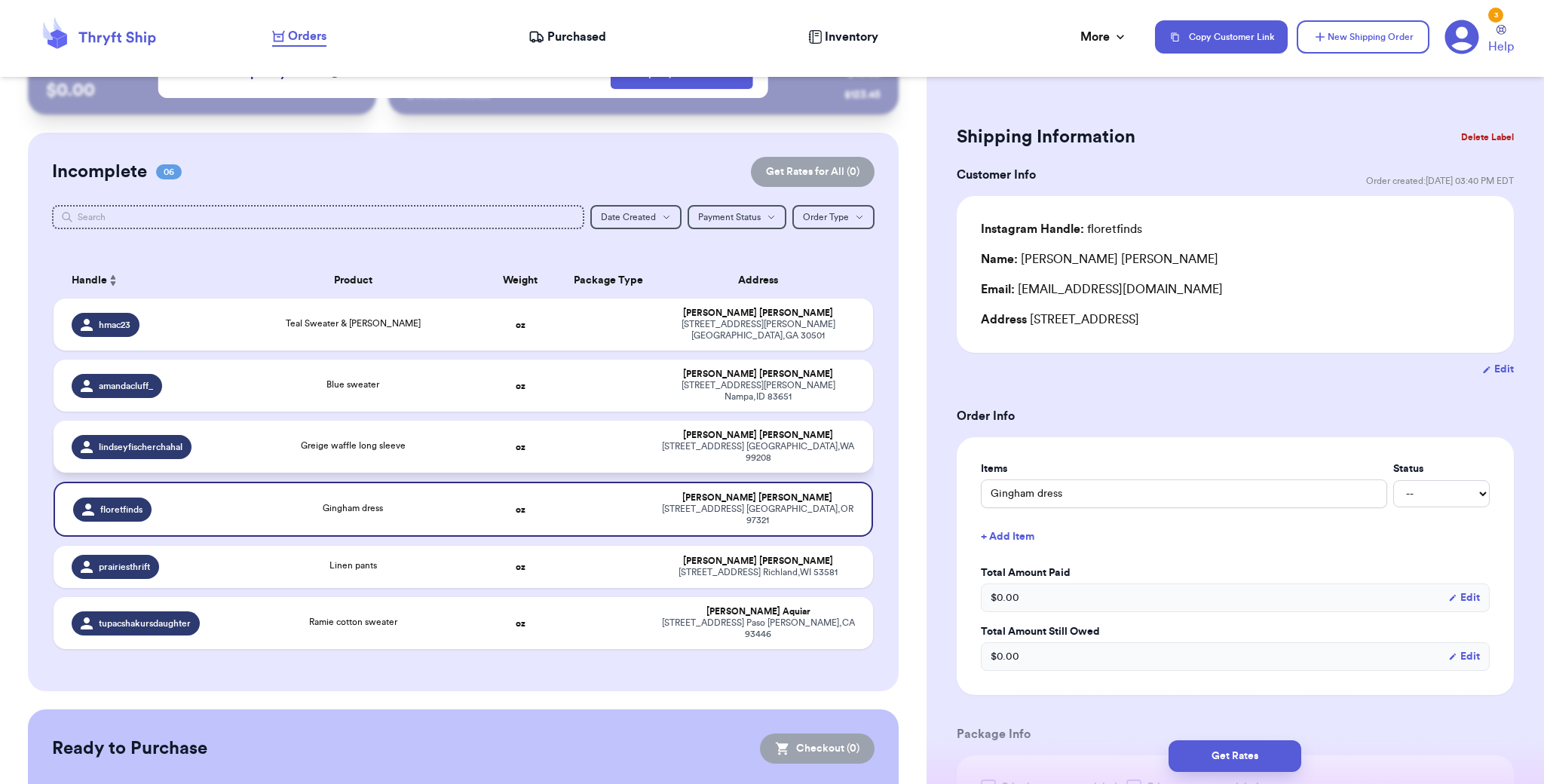
click at [653, 423] on td "[PERSON_NAME] [STREET_ADDRESS]" at bounding box center [763, 446] width 220 height 52
type input "Greige waffle long sleeve"
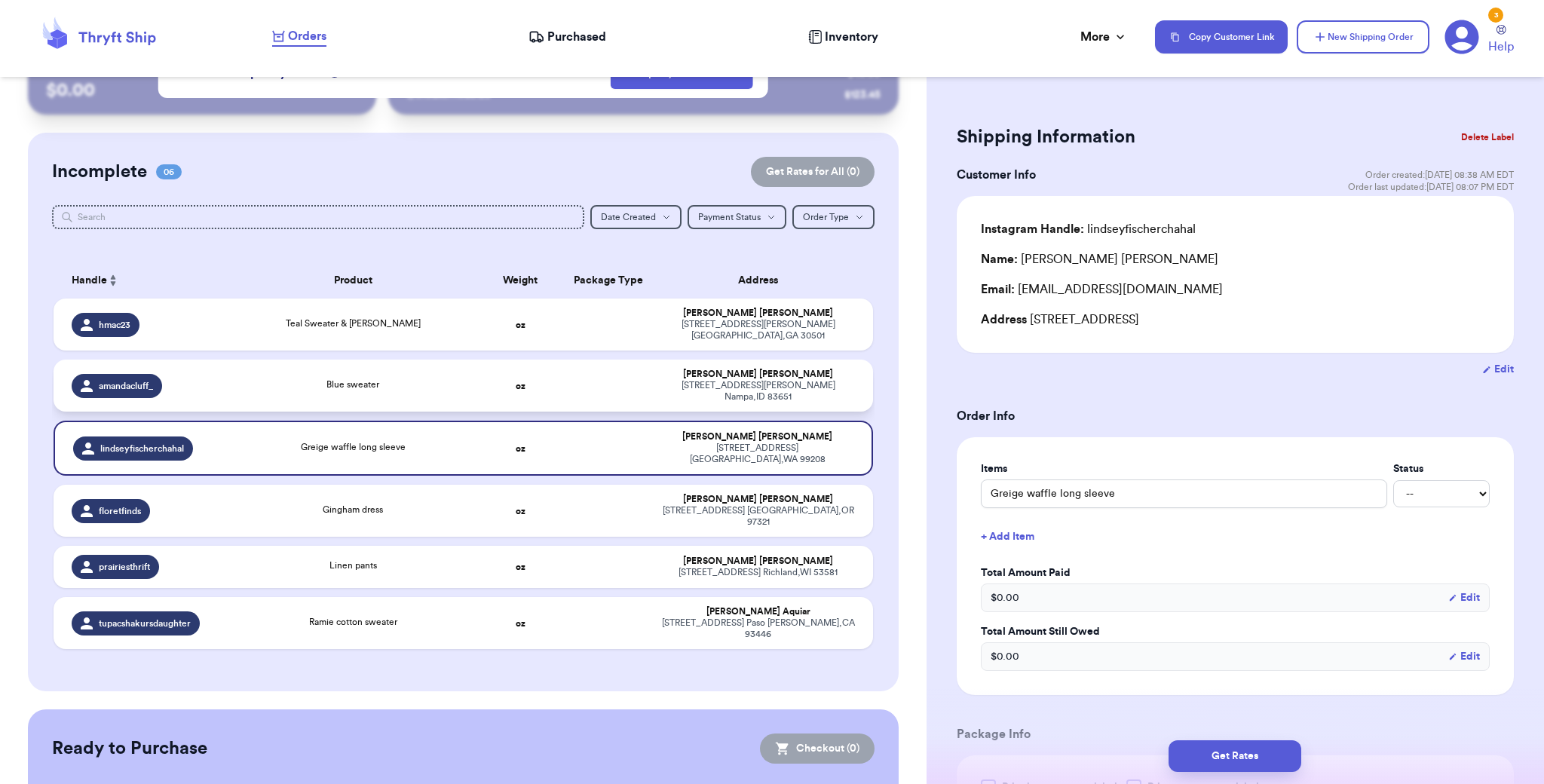
click at [629, 379] on td at bounding box center [609, 386] width 88 height 52
type input "Blue sweater"
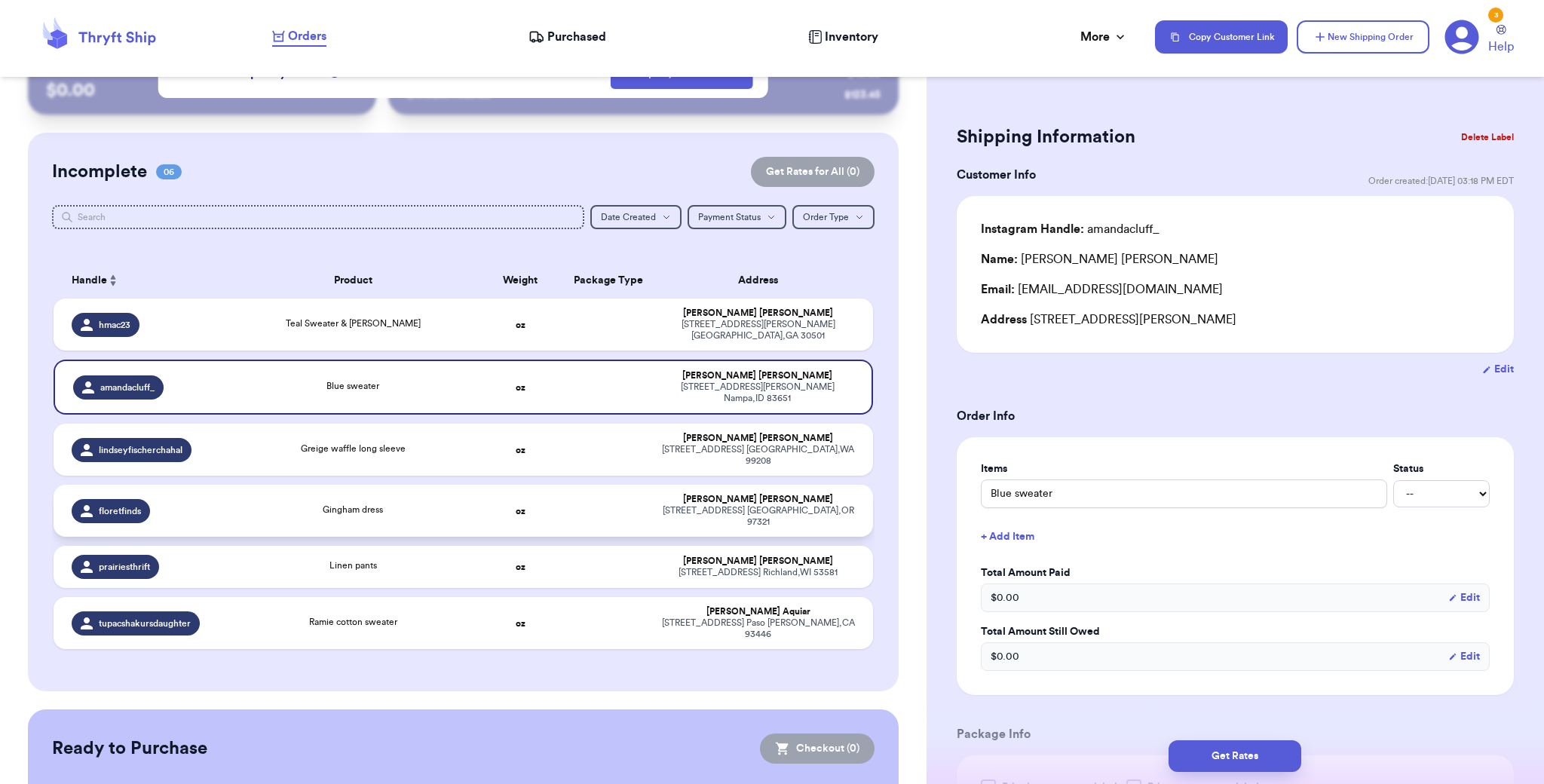
click at [665, 505] on div "[STREET_ADDRESS]" at bounding box center [758, 516] width 193 height 22
type input "Gingham dress"
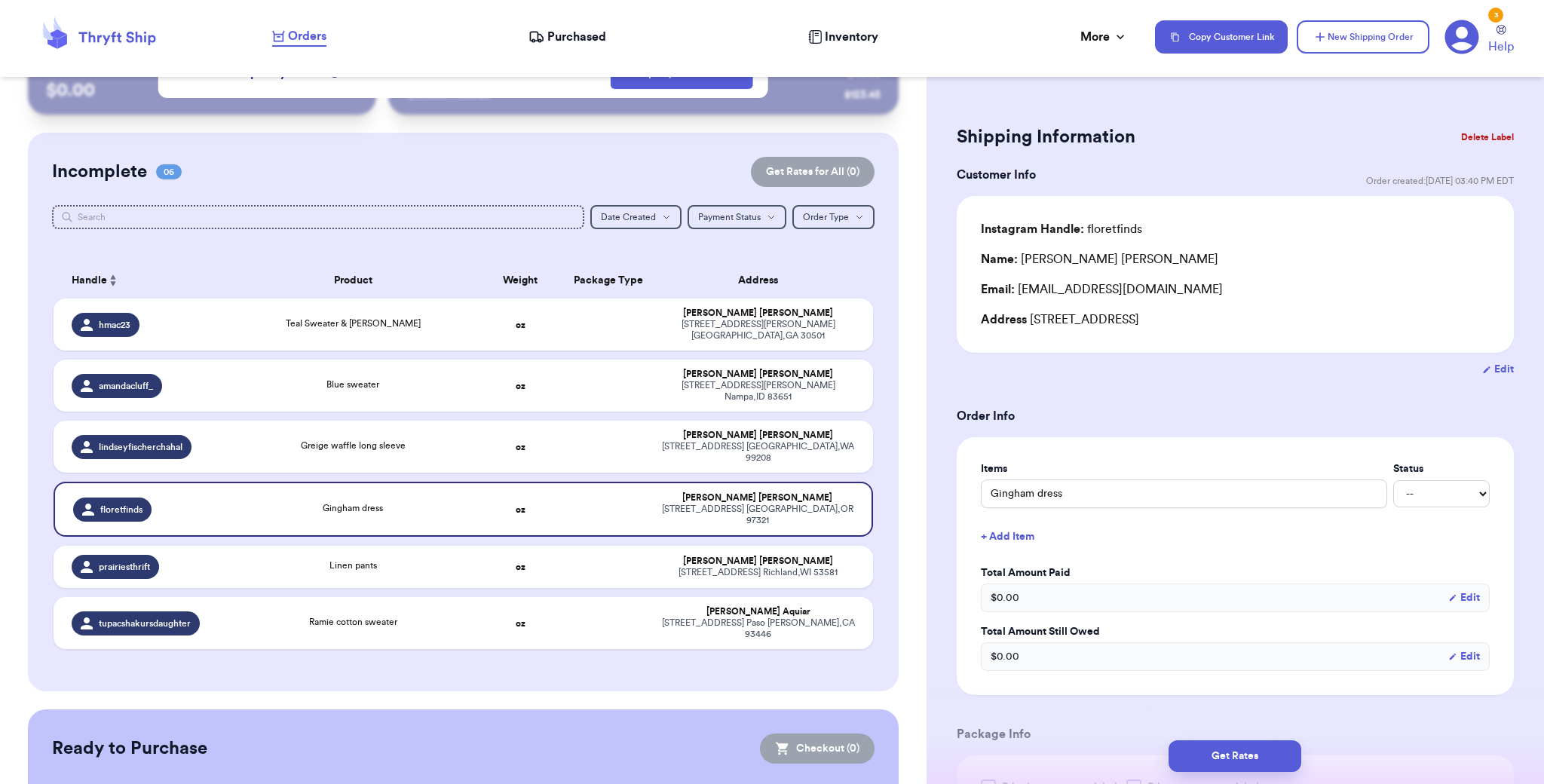
click at [1462, 135] on button "Delete Label" at bounding box center [1487, 137] width 65 height 33
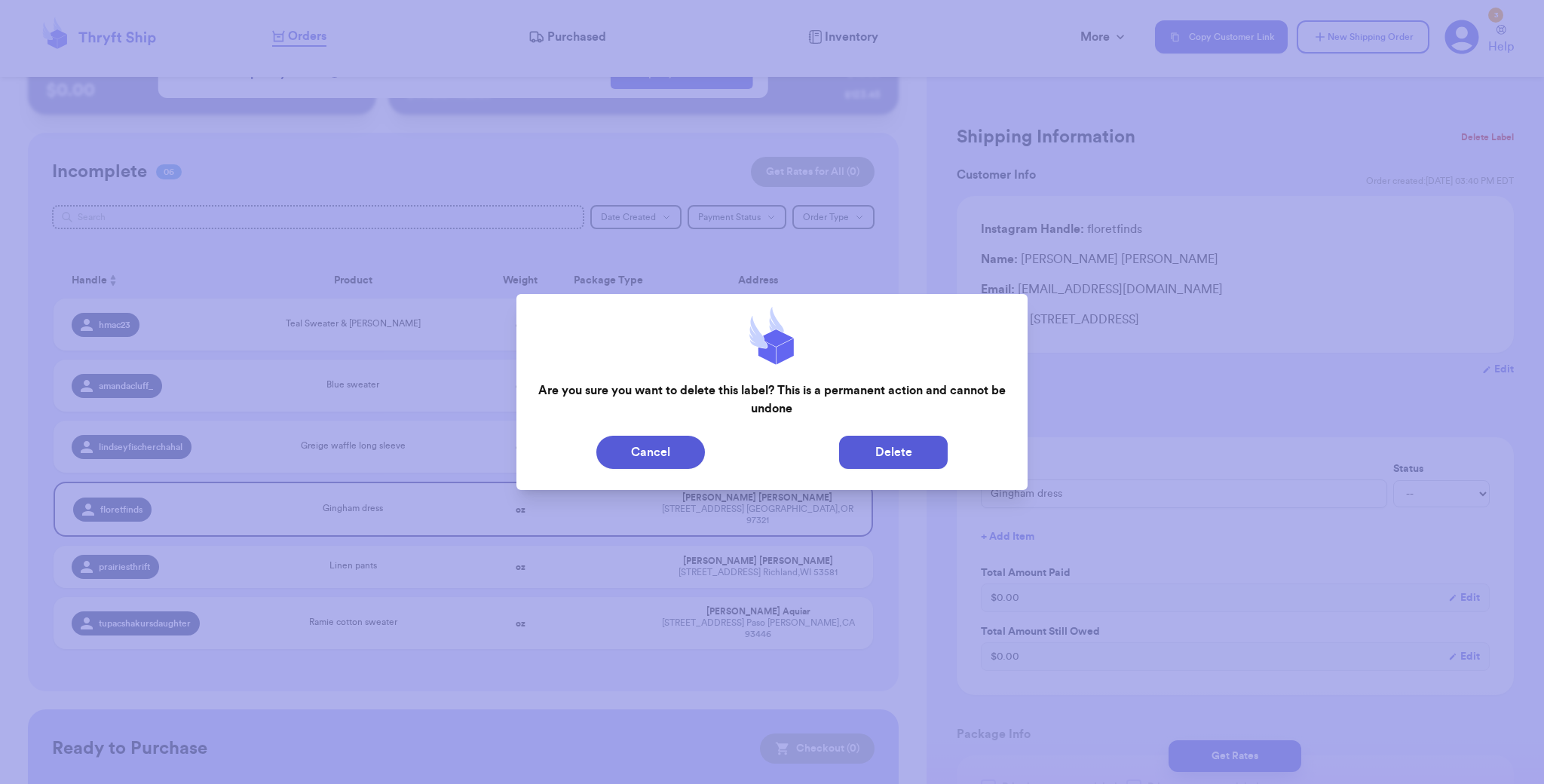
click at [920, 454] on button "Delete" at bounding box center [893, 453] width 109 height 33
type input "Teal Sweater & [PERSON_NAME]"
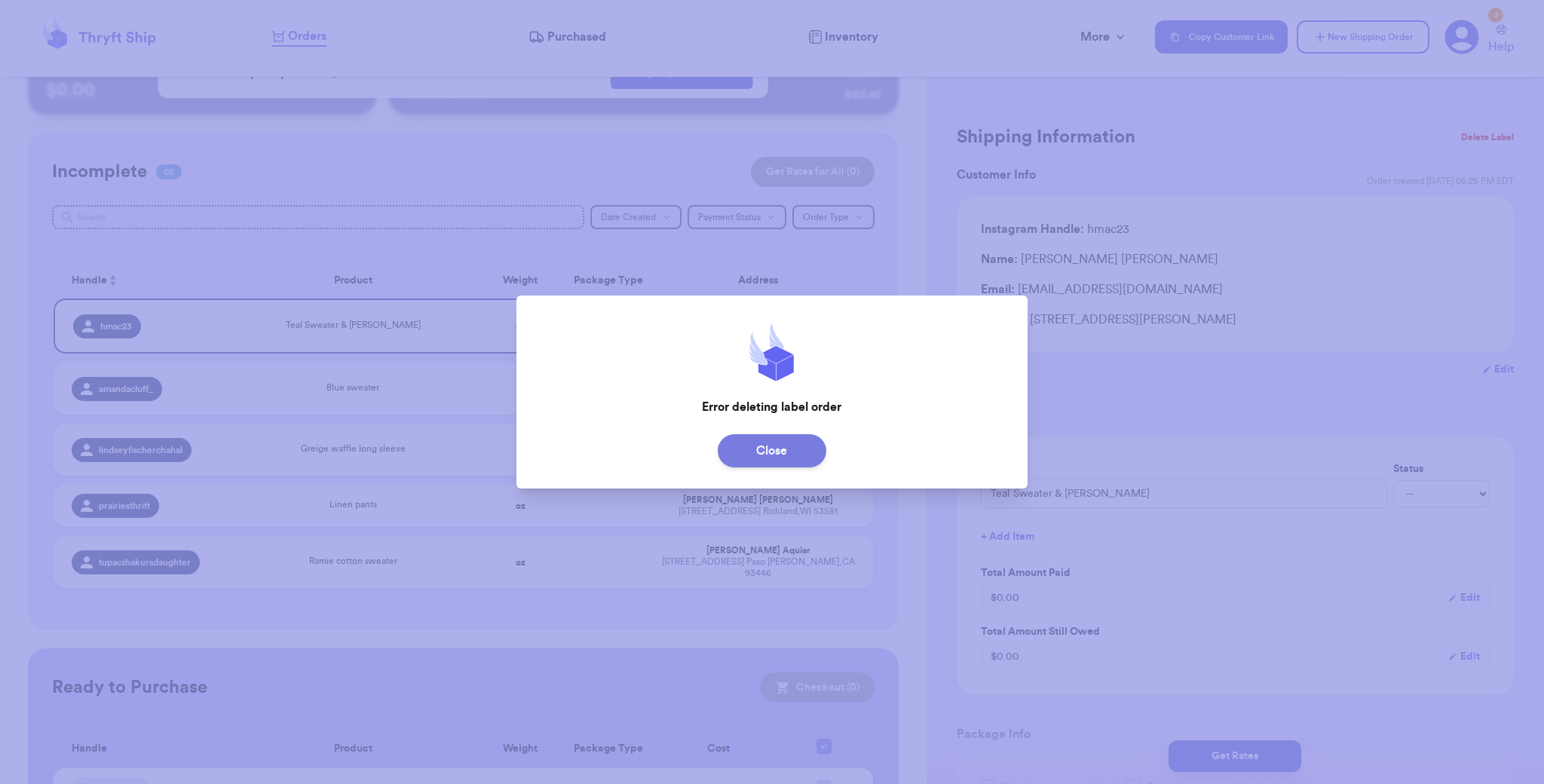
click at [783, 455] on button "Close" at bounding box center [772, 451] width 109 height 33
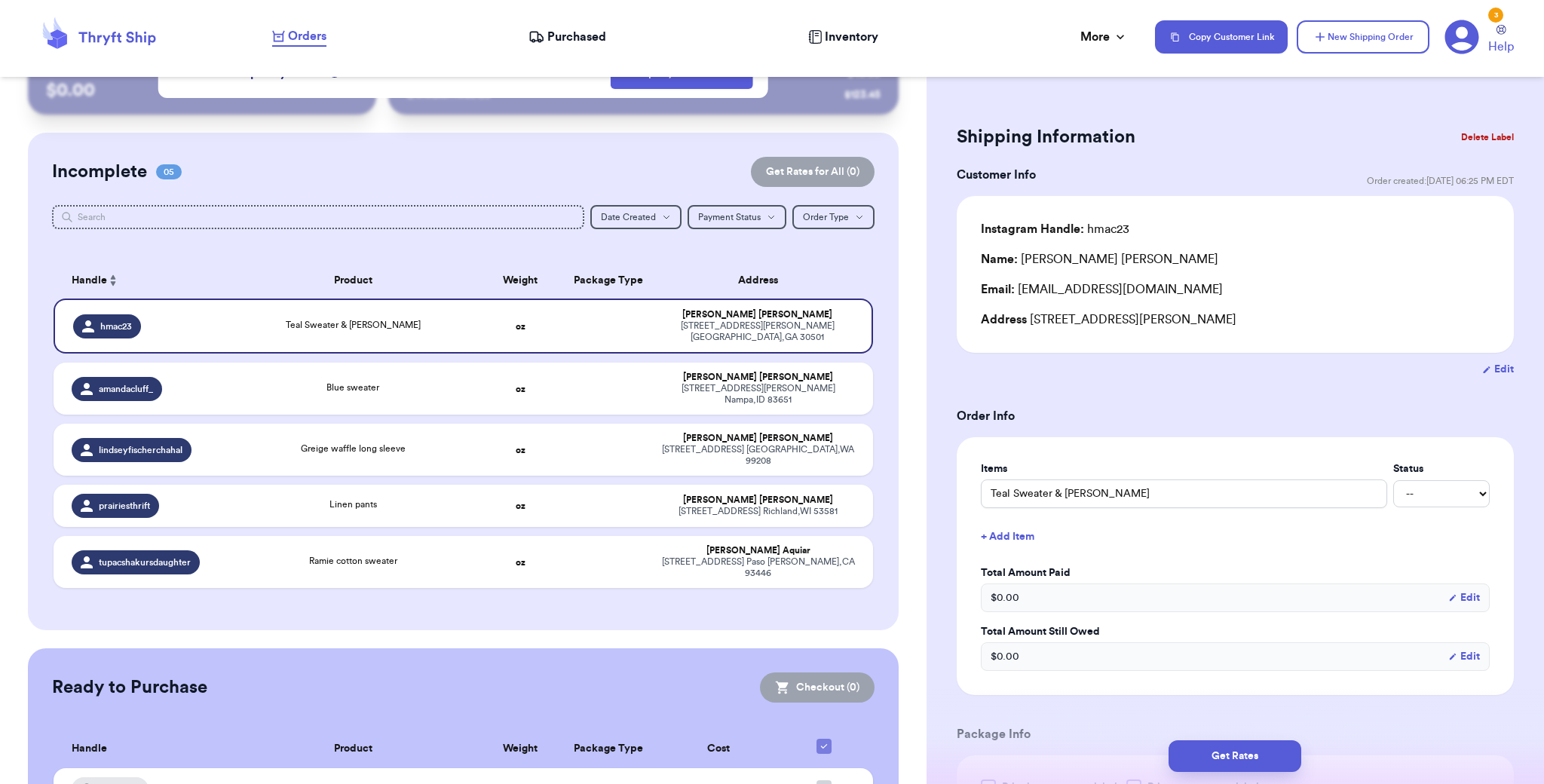
click at [710, 572] on div "Incomplete 05 Get Rates for All ( 0 ) Get Rates for All ( 0 ) Date Created Date…" at bounding box center [463, 381] width 871 height 497
click at [797, 372] on div "[PERSON_NAME]" at bounding box center [758, 378] width 193 height 11
type input "Blue sweater"
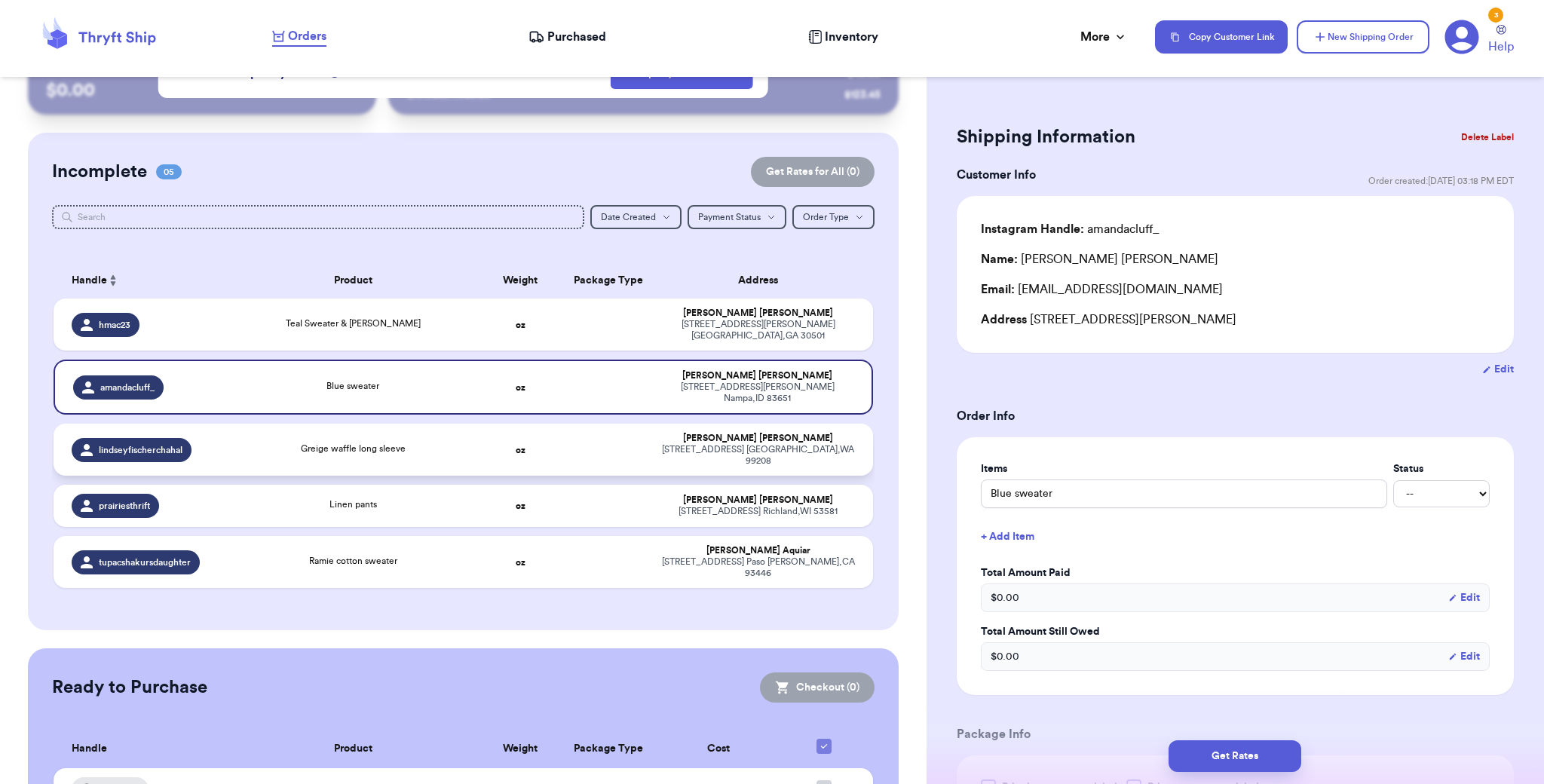
click at [662, 444] on div "[STREET_ADDRESS][PERSON_NAME]" at bounding box center [758, 456] width 193 height 22
type input "Greige waffle long sleeve"
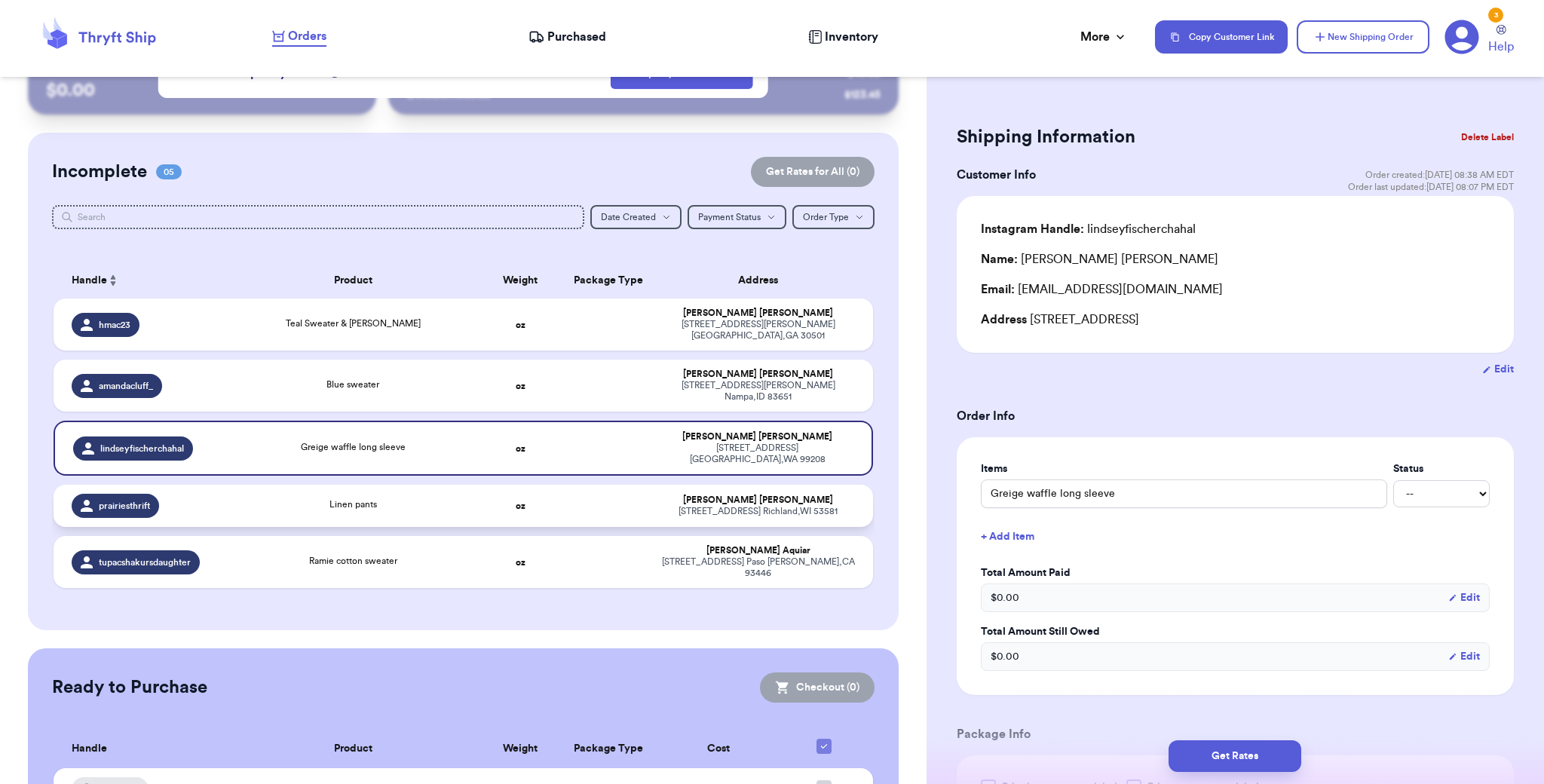
click at [625, 487] on td at bounding box center [609, 507] width 88 height 43
type input "Linen pants"
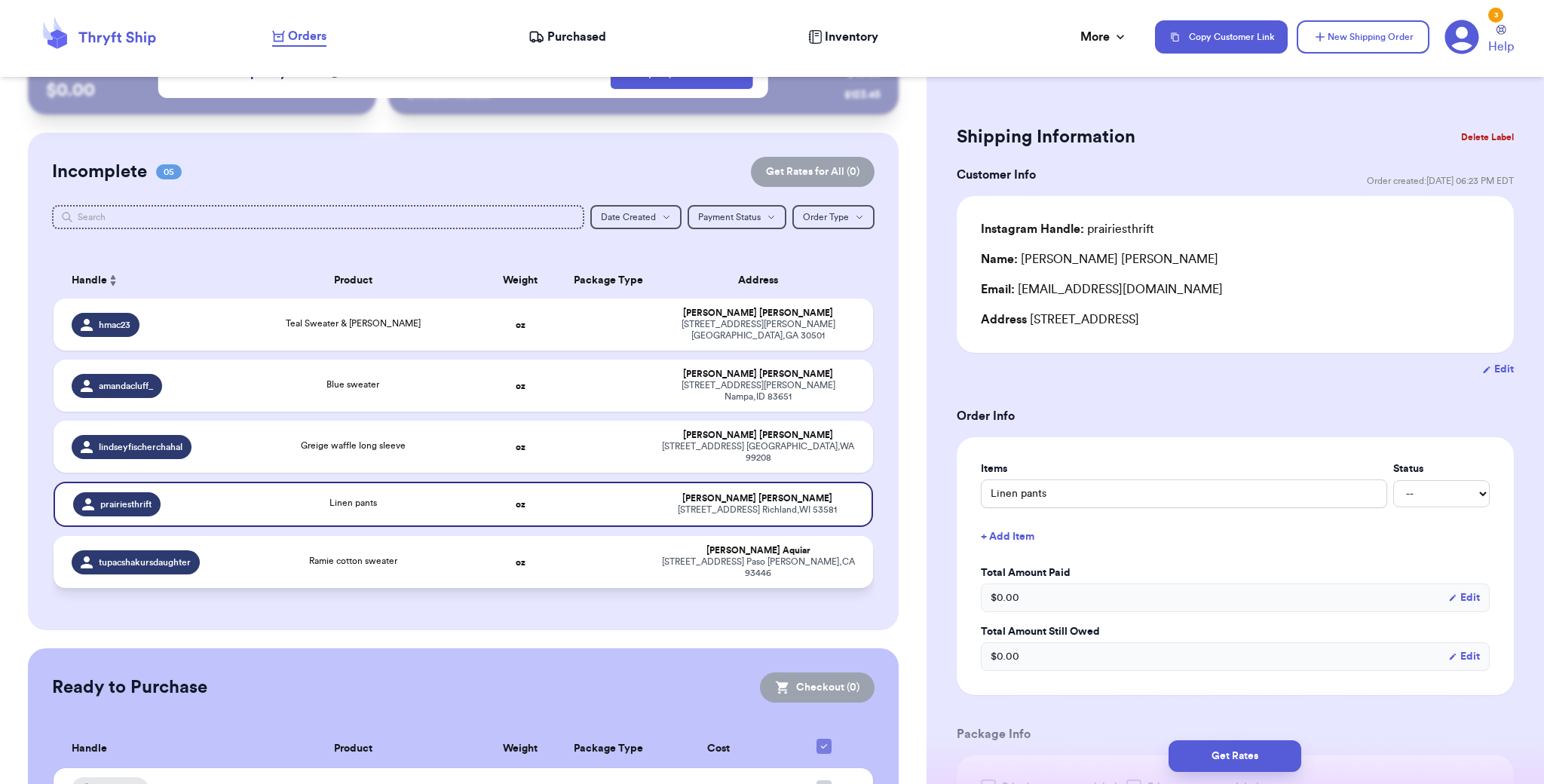
click at [609, 536] on td at bounding box center [609, 562] width 88 height 52
type input "Ramie cotton sweater"
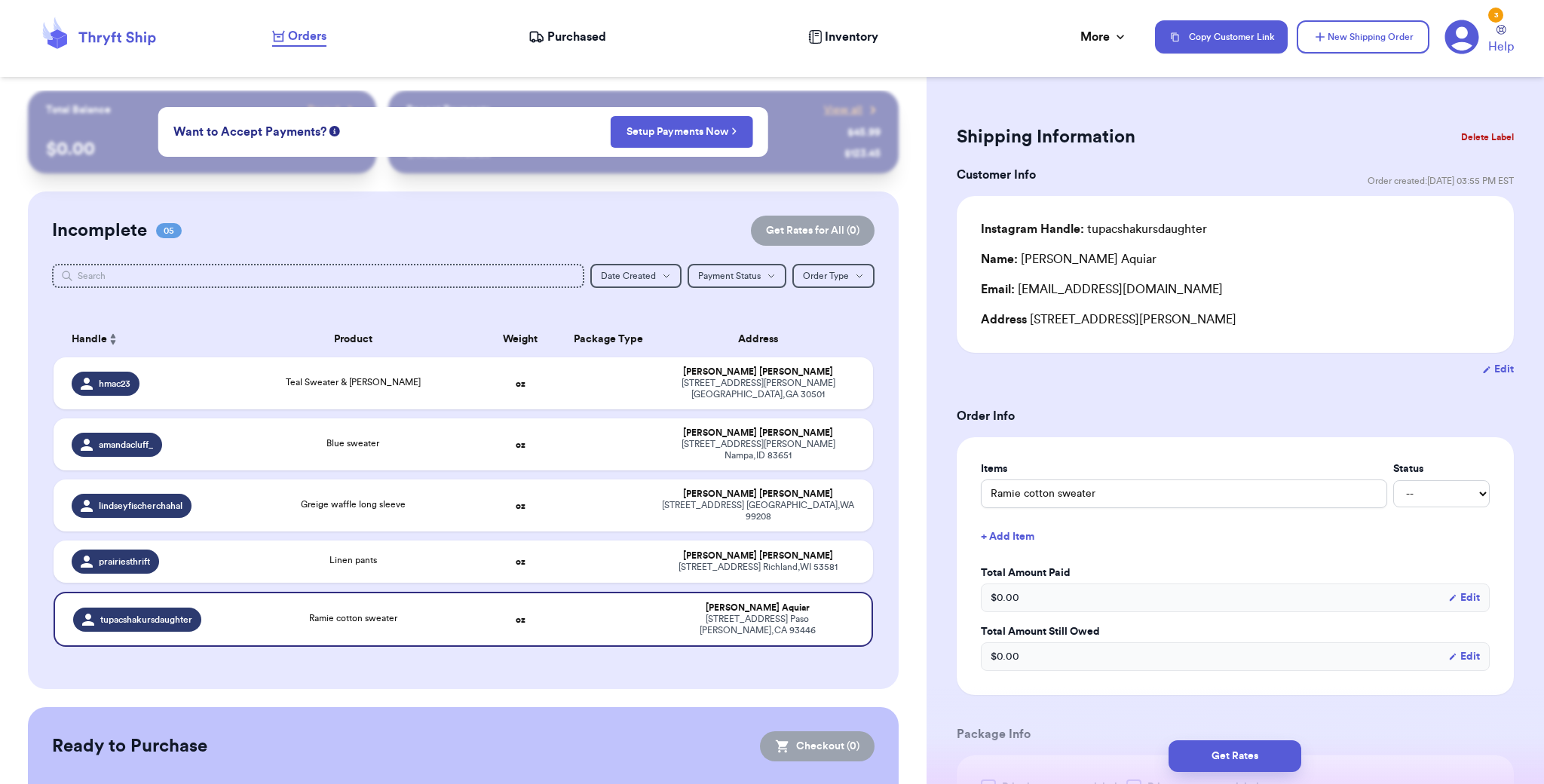
click at [542, 635] on div "Incomplete 05 Get Rates for All ( 0 ) Get Rates for All ( 0 ) Date Created Date…" at bounding box center [463, 440] width 871 height 497
